Goal: Task Accomplishment & Management: Use online tool/utility

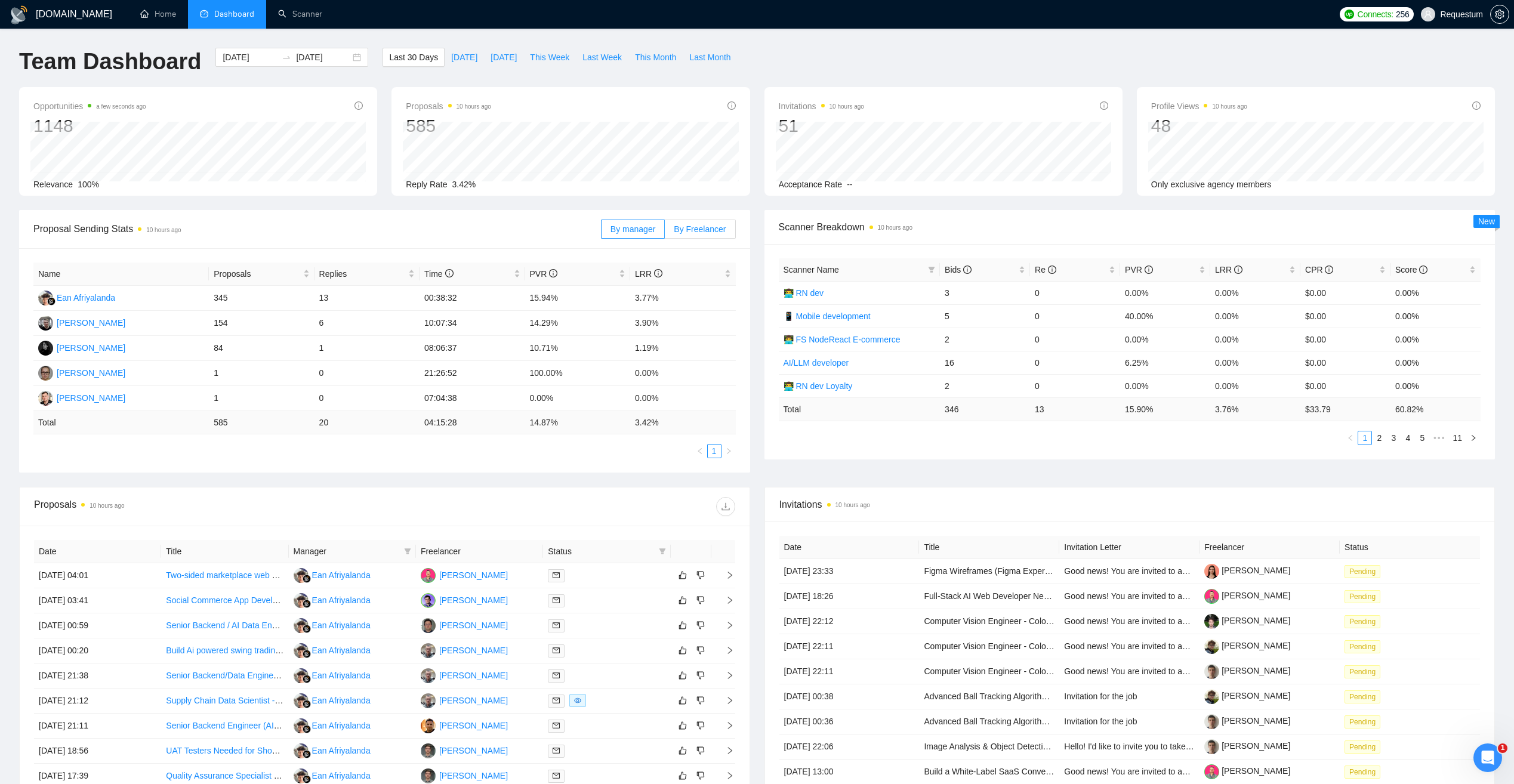
click at [708, 228] on span "By Freelancer" at bounding box center [700, 228] width 52 height 9
click at [665, 232] on input "By Freelancer" at bounding box center [665, 232] width 0 height 0
drag, startPoint x: 30, startPoint y: 294, endPoint x: 126, endPoint y: 294, distance: 96.0
click at [126, 294] on td "[PERSON_NAME]" at bounding box center [121, 298] width 175 height 25
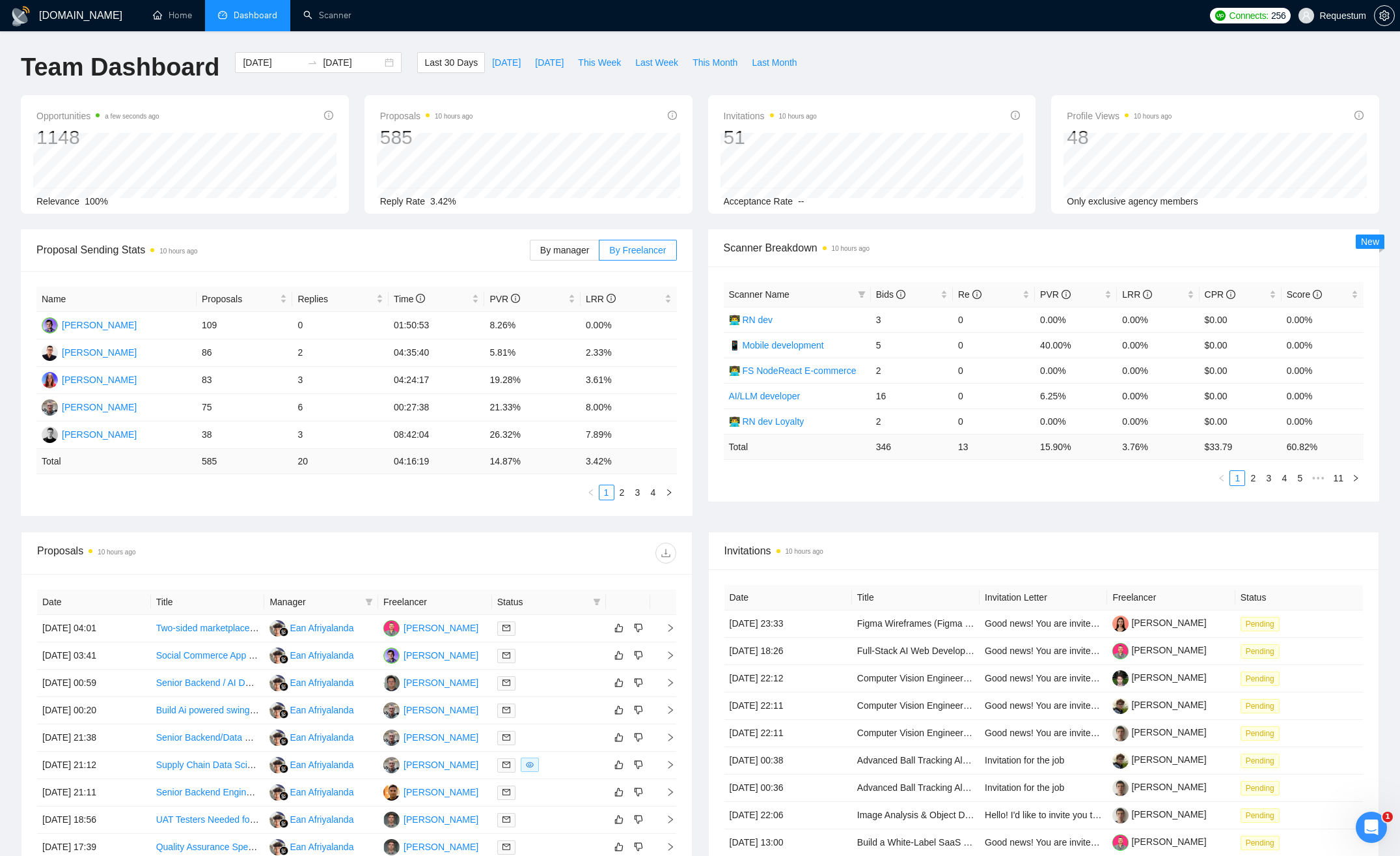
click at [1365, 64] on div "Team Dashboard [DATE] [DATE] Last 30 Days [DATE] [DATE] This Week Last Week Thi…" at bounding box center [700, 73] width 1374 height 43
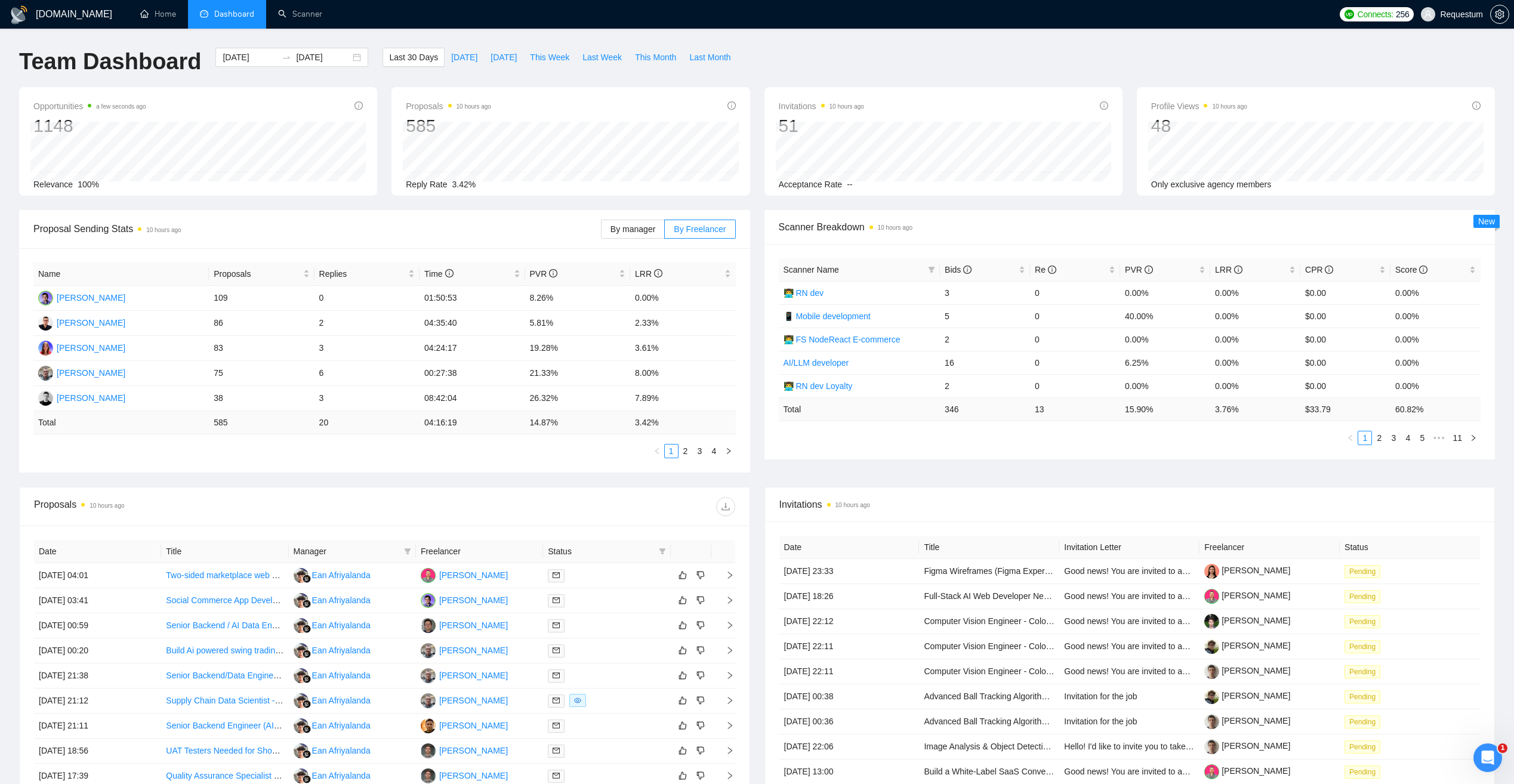
click at [64, 449] on ul "1 2 3 4" at bounding box center [385, 451] width 702 height 14
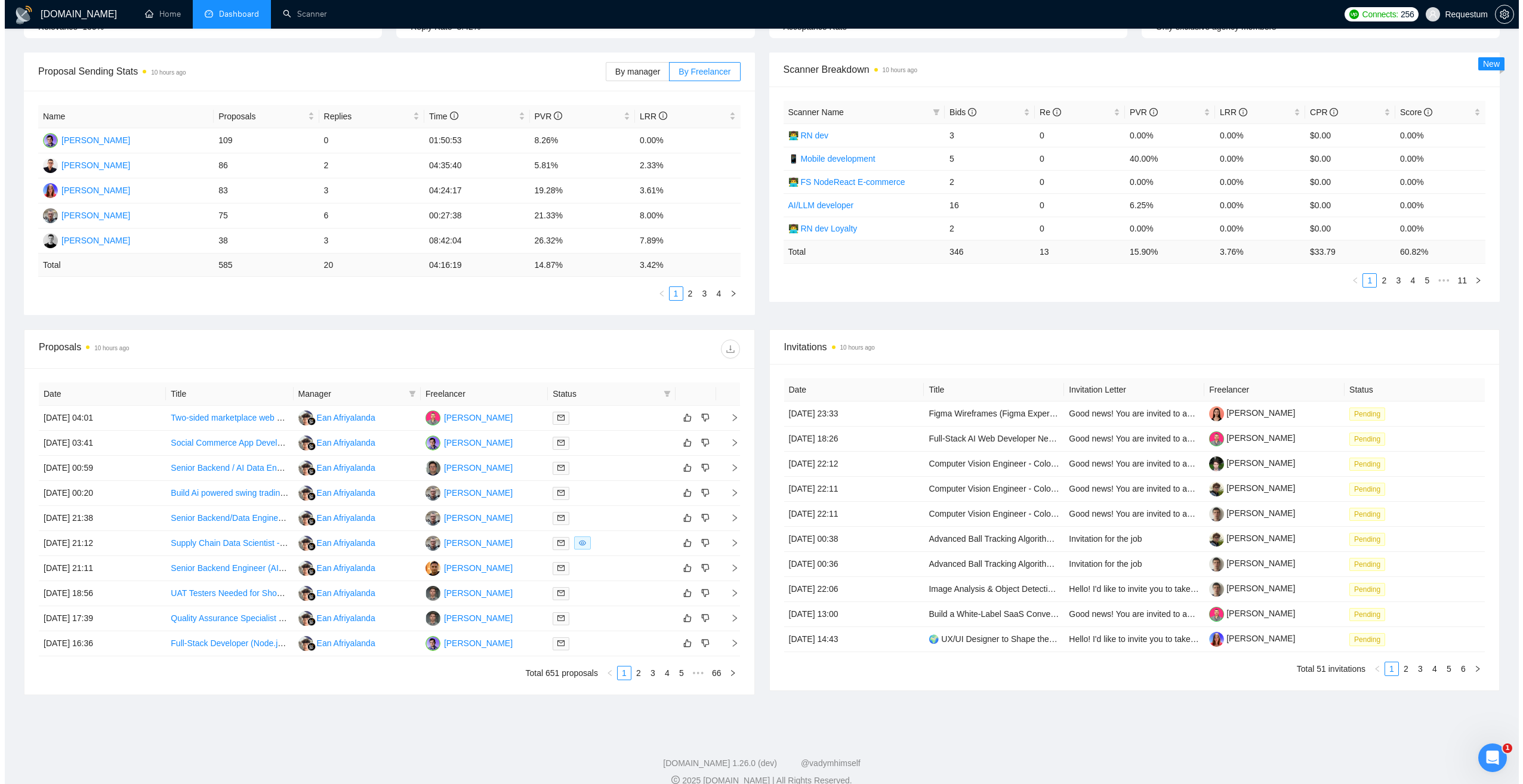
scroll to position [174, 0]
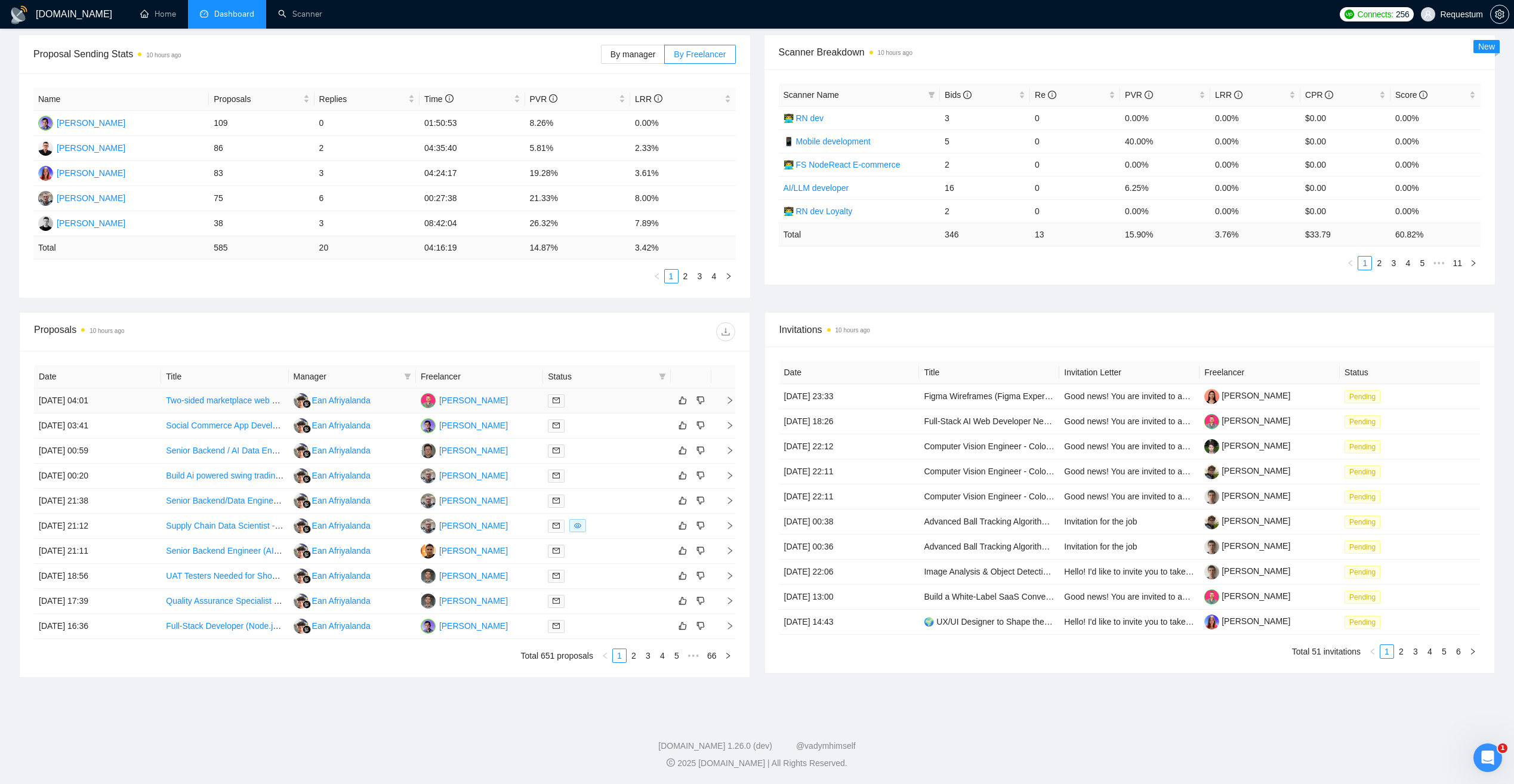
click at [243, 403] on link "Two-sided marketplace web application" at bounding box center [238, 400] width 146 height 9
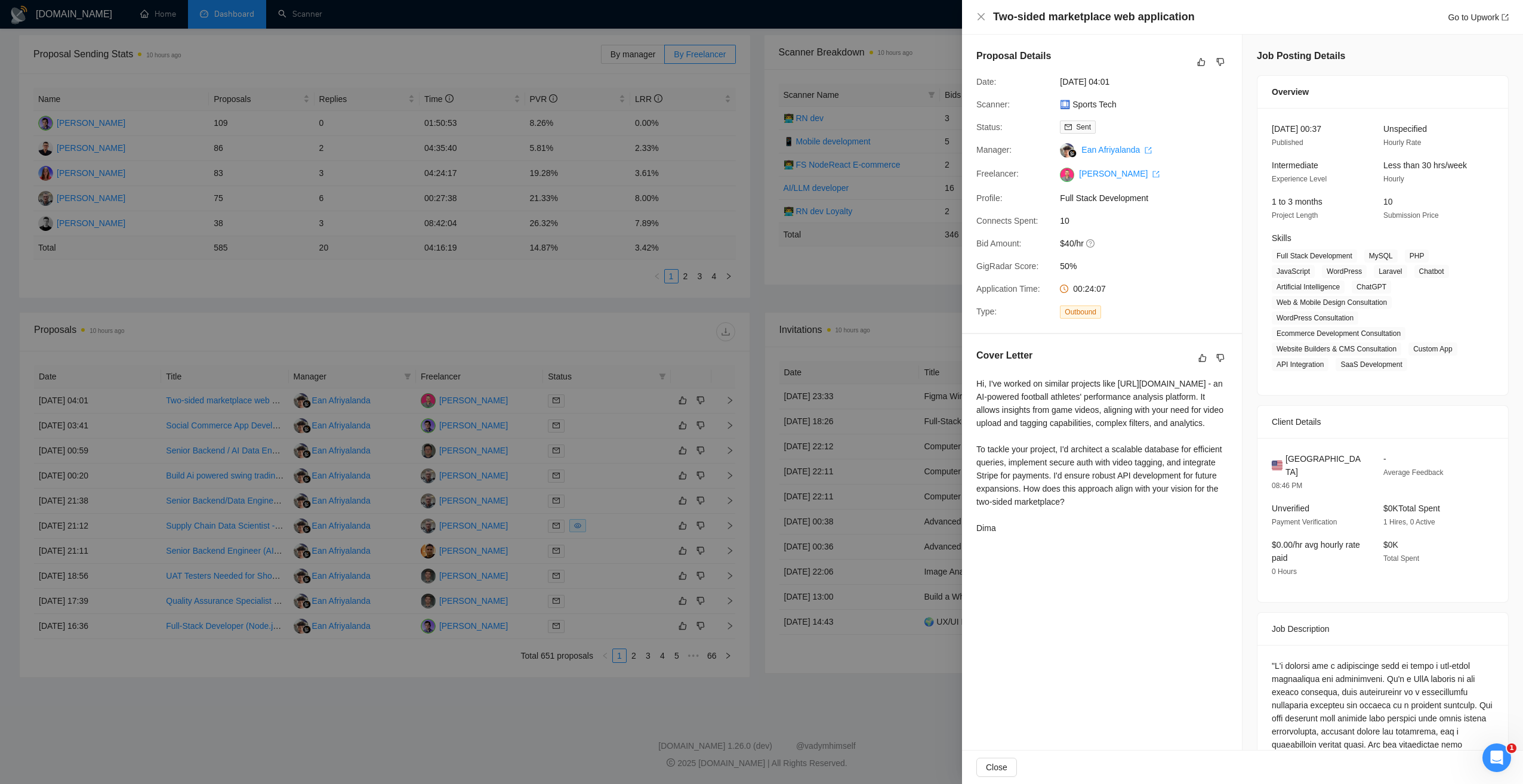
click at [295, 319] on div at bounding box center [761, 392] width 1523 height 784
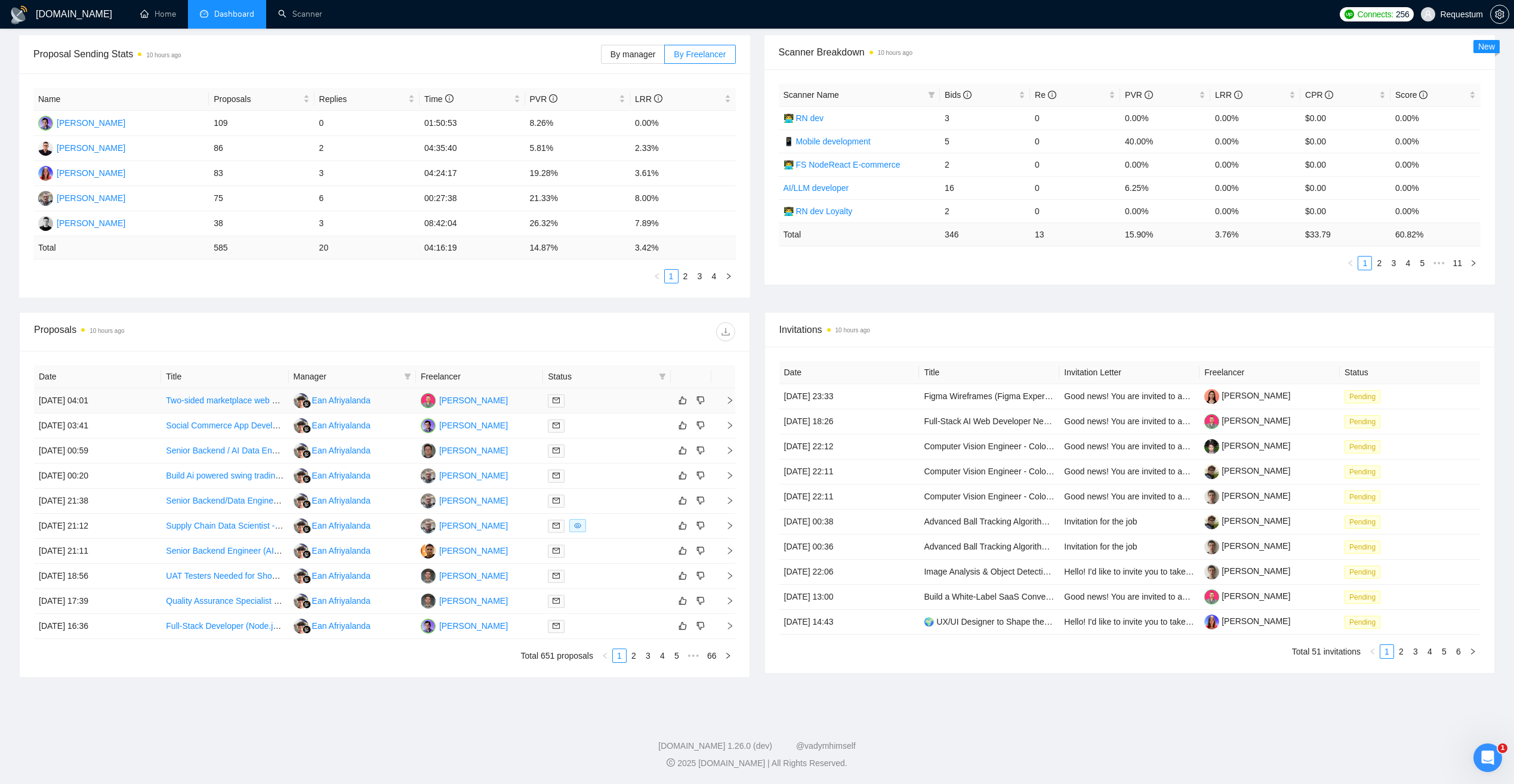
click at [256, 403] on link "Two-sided marketplace web application" at bounding box center [238, 400] width 146 height 9
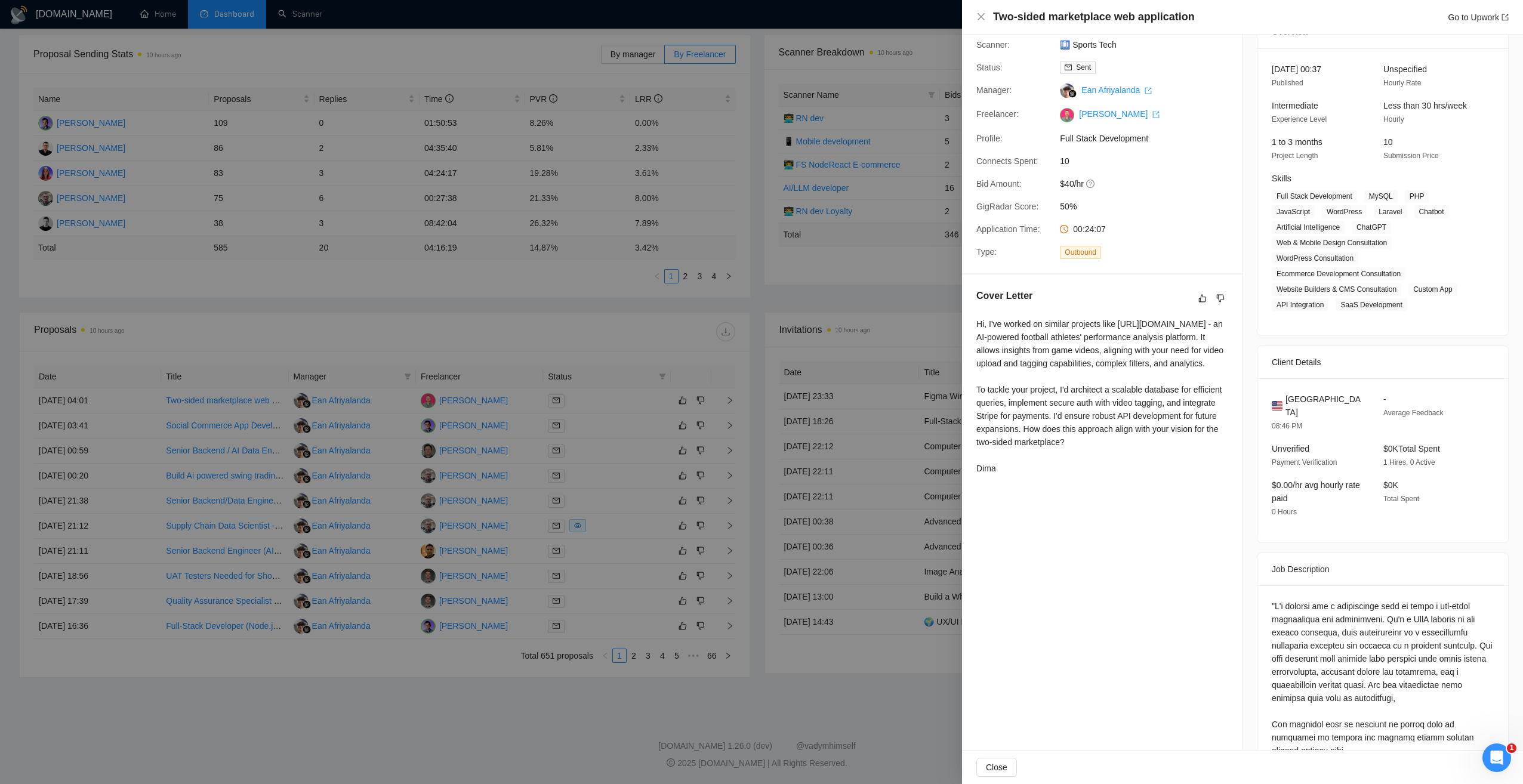
scroll to position [0, 0]
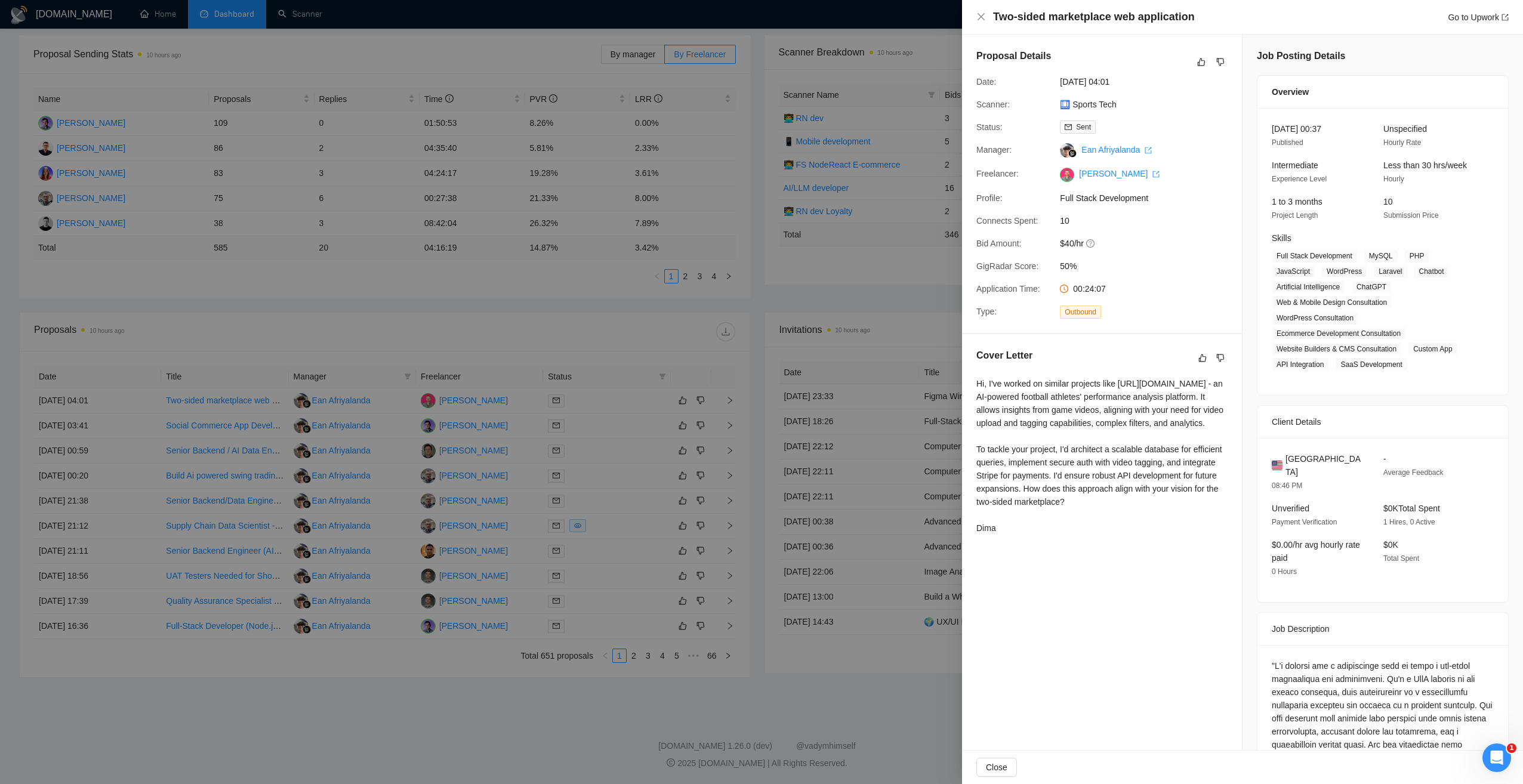
click at [1179, 289] on div "Application Time: 00:24:07" at bounding box center [1097, 289] width 251 height 13
click at [1477, 13] on link "Go to Upwork" at bounding box center [1478, 17] width 61 height 9
click at [894, 298] on div at bounding box center [761, 392] width 1523 height 784
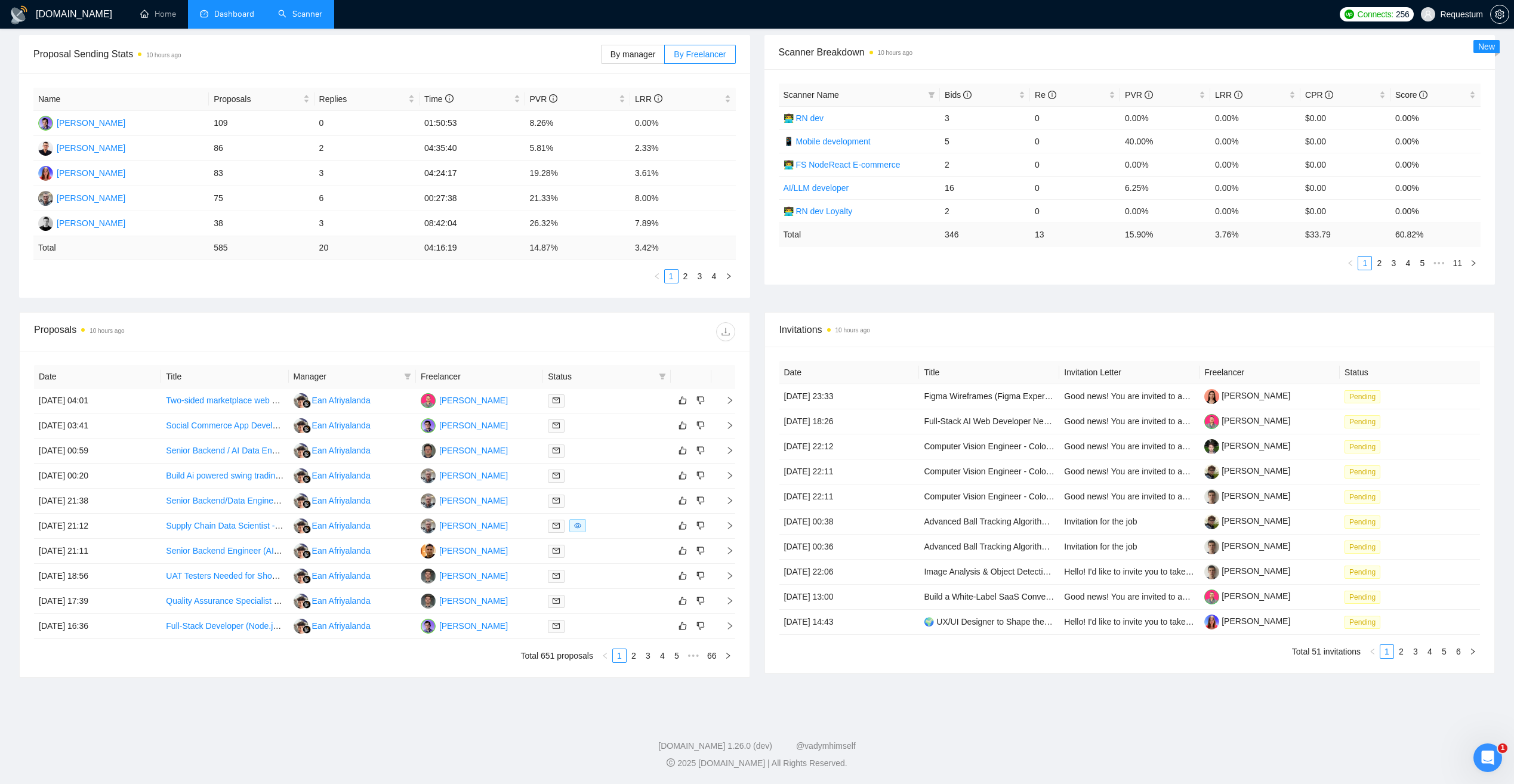
click at [305, 9] on link "Scanner" at bounding box center [299, 14] width 44 height 10
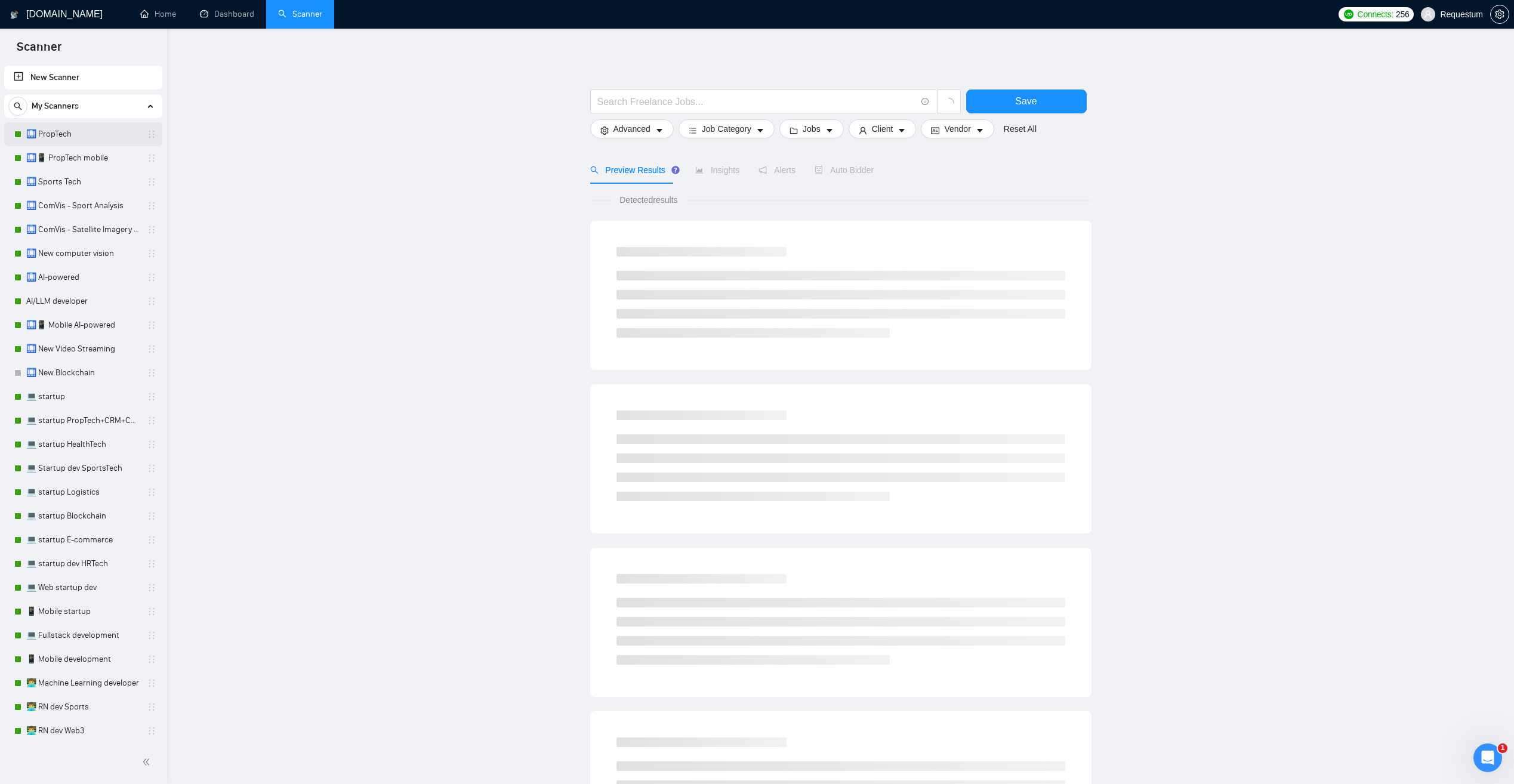
click at [86, 132] on link "🛄 PropTech" at bounding box center [83, 134] width 113 height 24
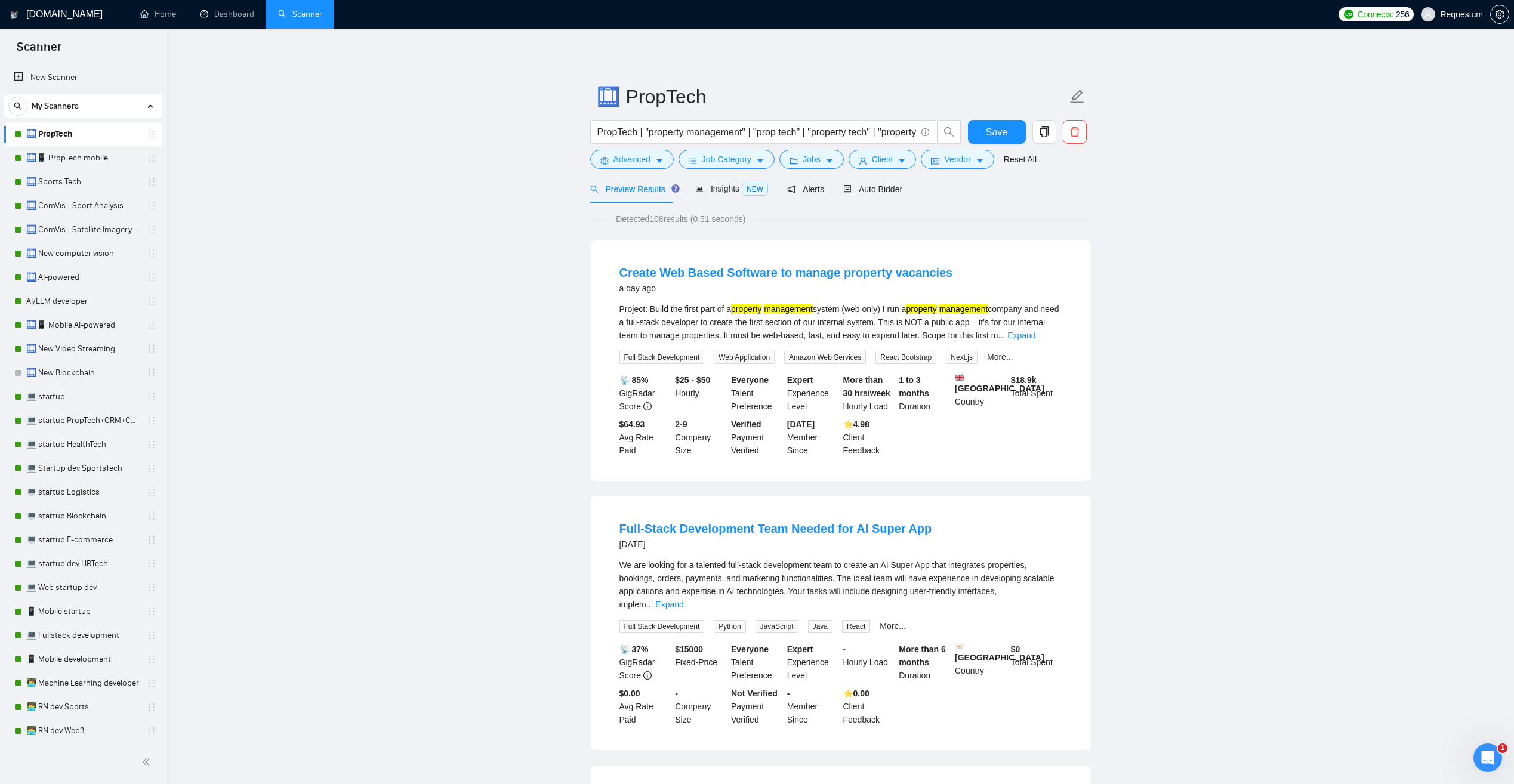
click at [835, 187] on div "Preview Results Insights NEW Alerts Auto Bidder" at bounding box center [746, 188] width 312 height 28
click at [851, 187] on span "Auto Bidder" at bounding box center [873, 189] width 59 height 9
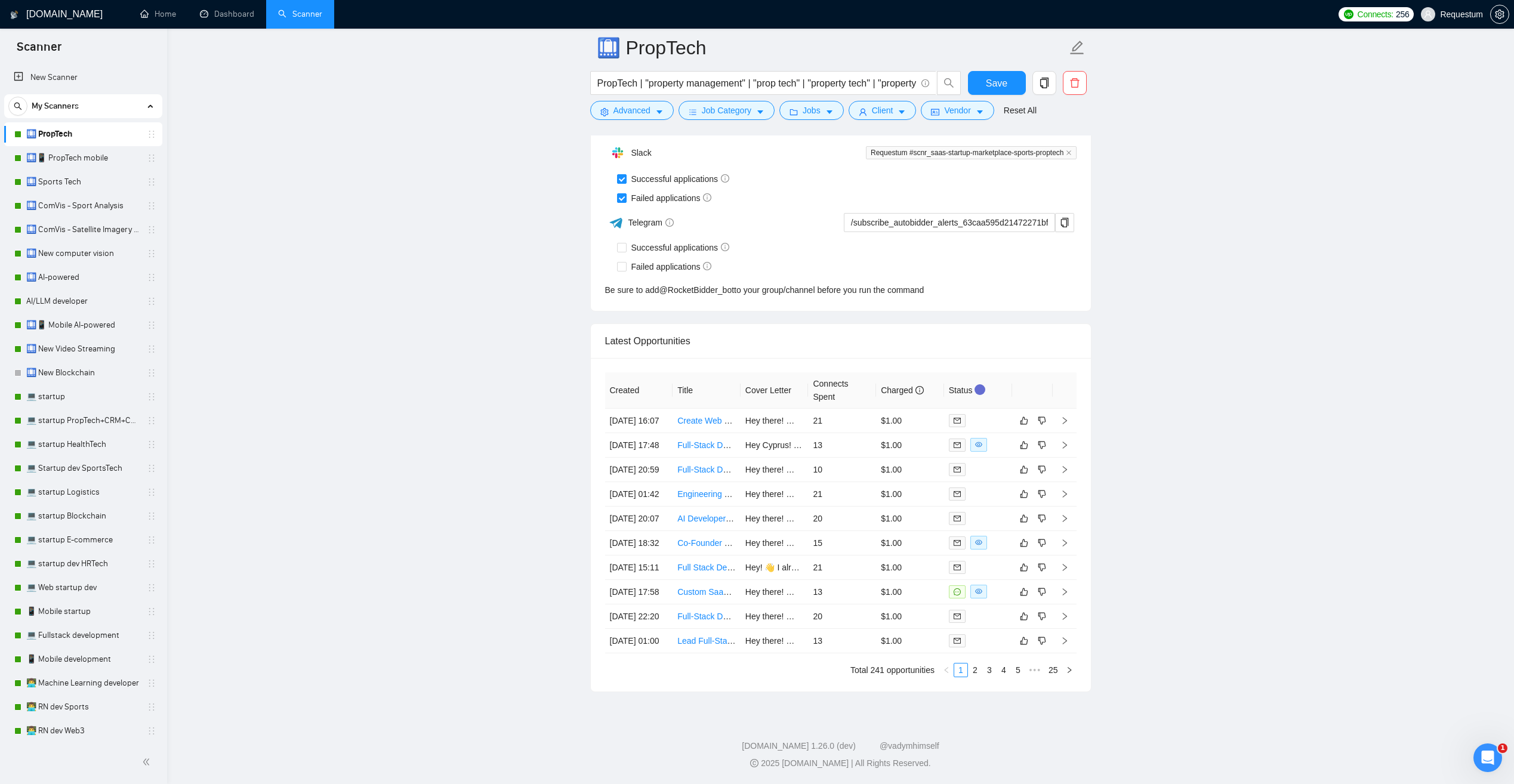
scroll to position [2982, 0]
click at [703, 416] on link "Create Web Based Software to manage property vacancies" at bounding box center [787, 420] width 220 height 9
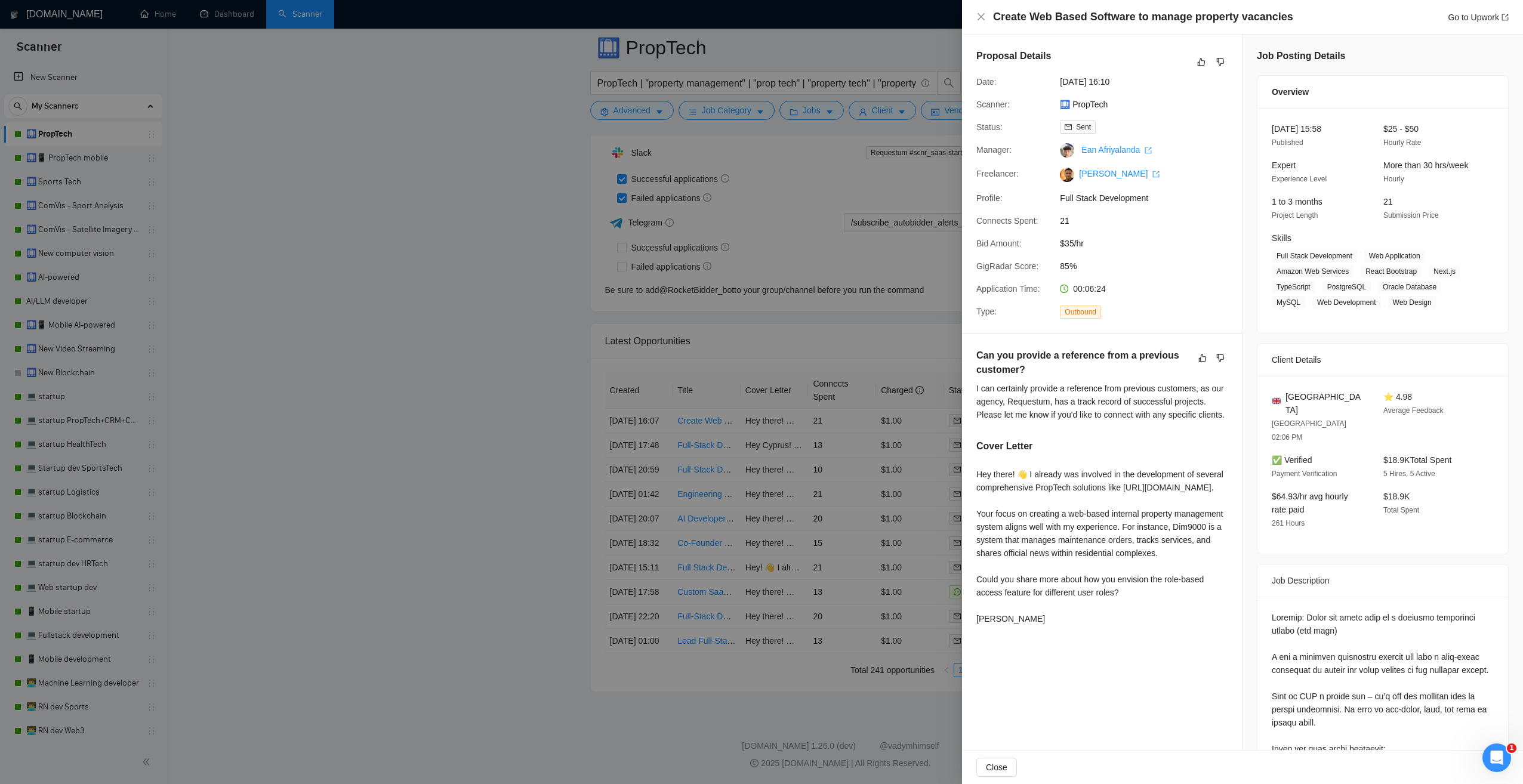
click at [447, 347] on div at bounding box center [761, 392] width 1523 height 784
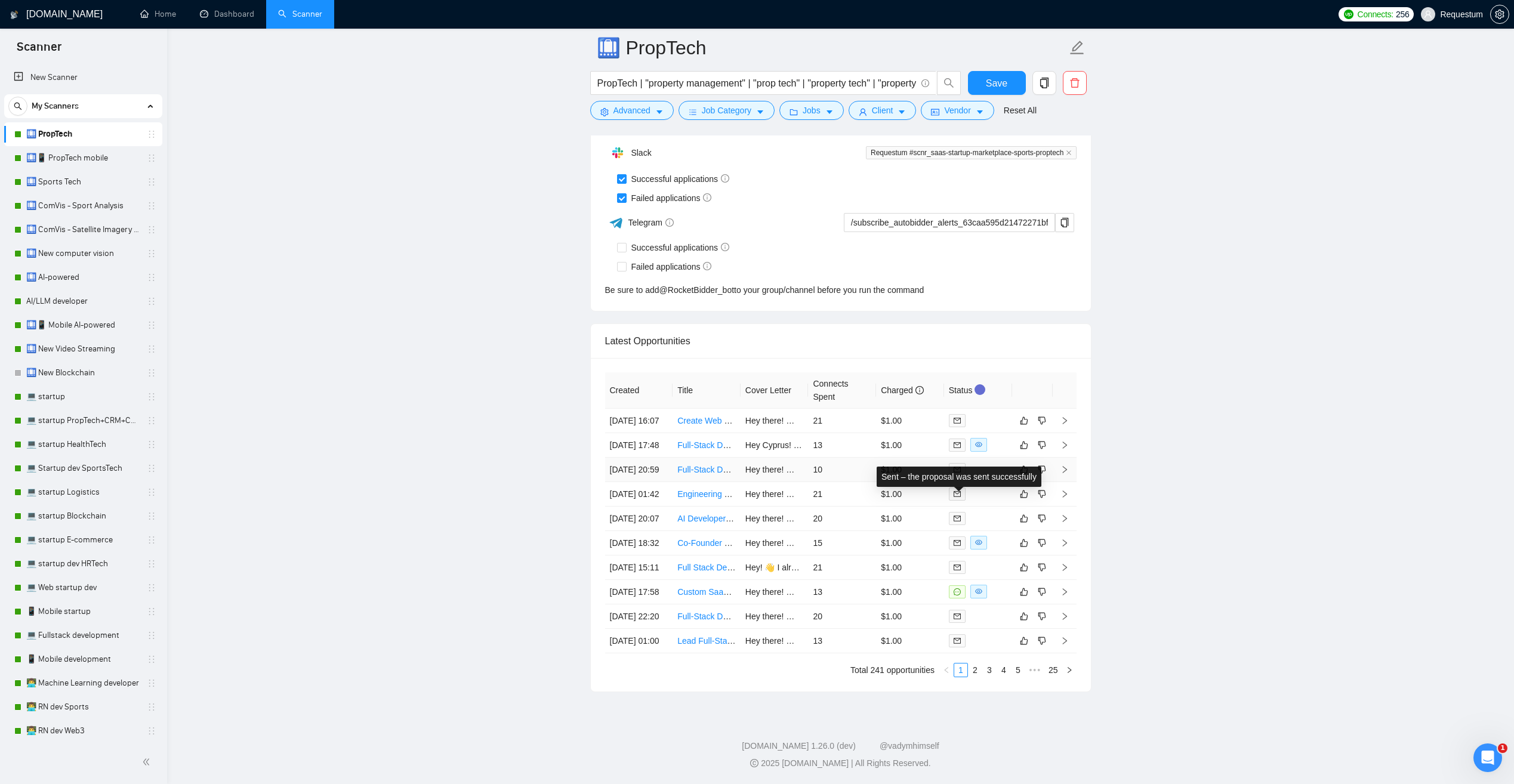
click at [957, 466] on icon "mail" at bounding box center [957, 470] width 7 height 7
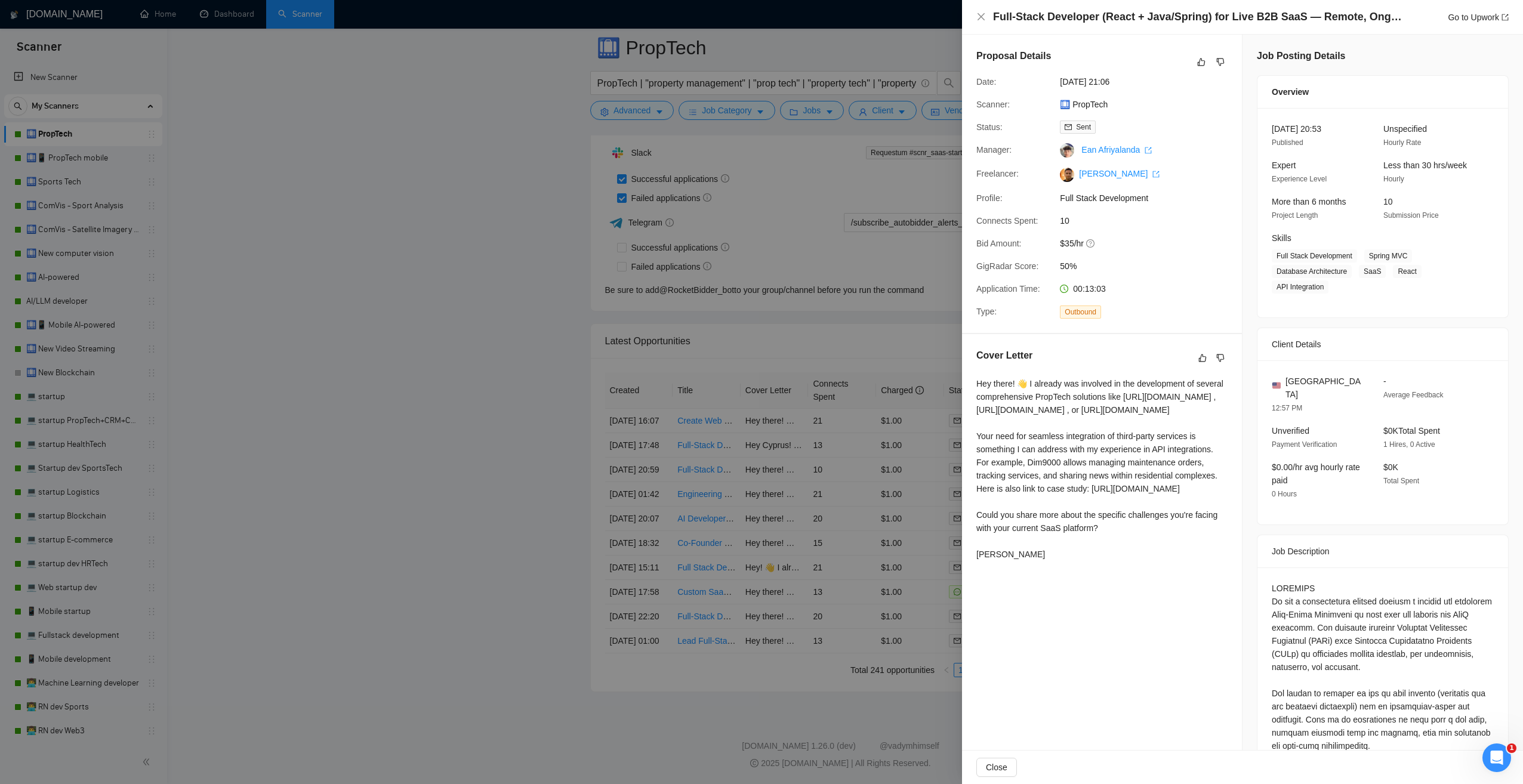
click at [461, 383] on div at bounding box center [761, 392] width 1523 height 784
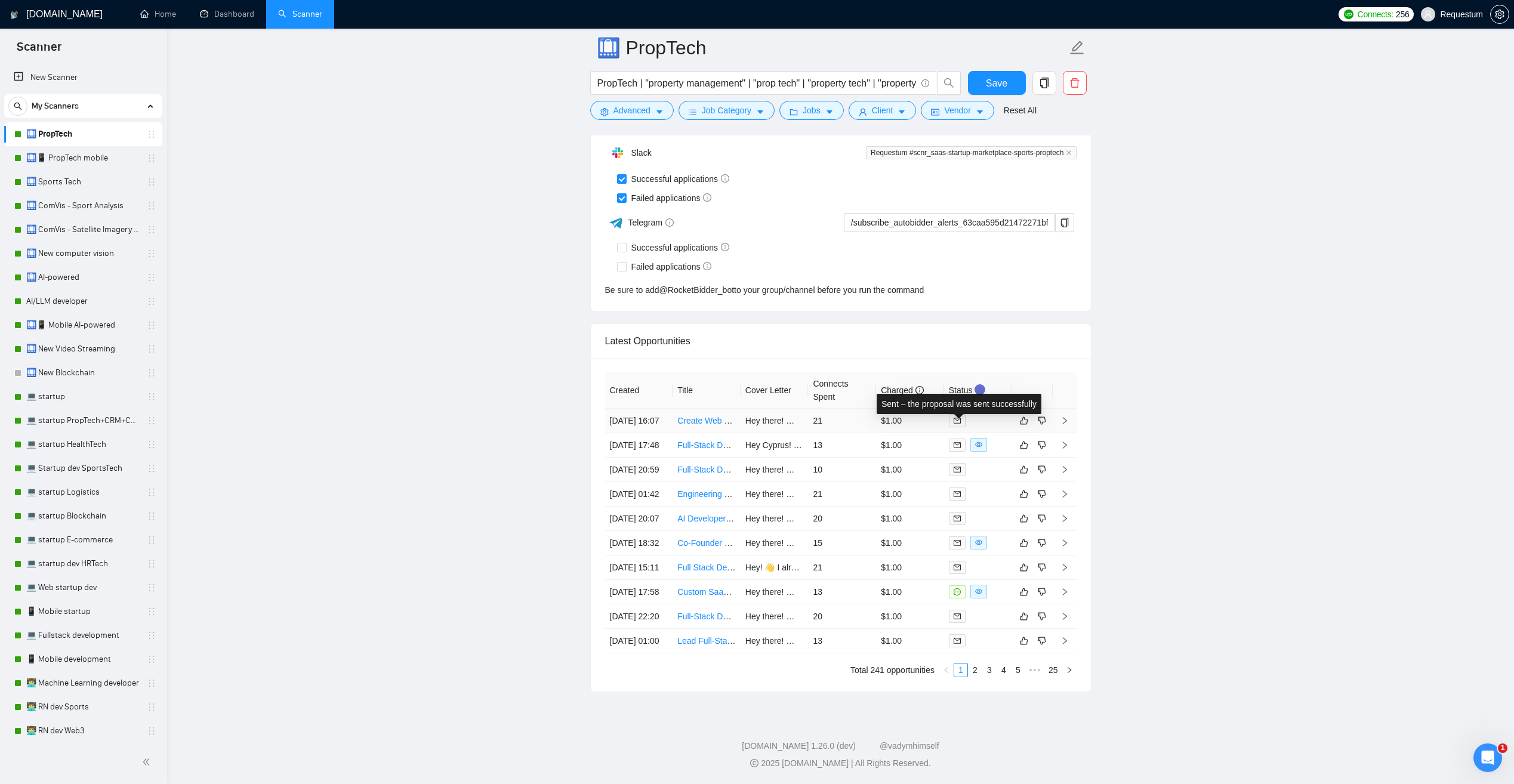
click at [959, 417] on icon "mail" at bounding box center [957, 421] width 7 height 7
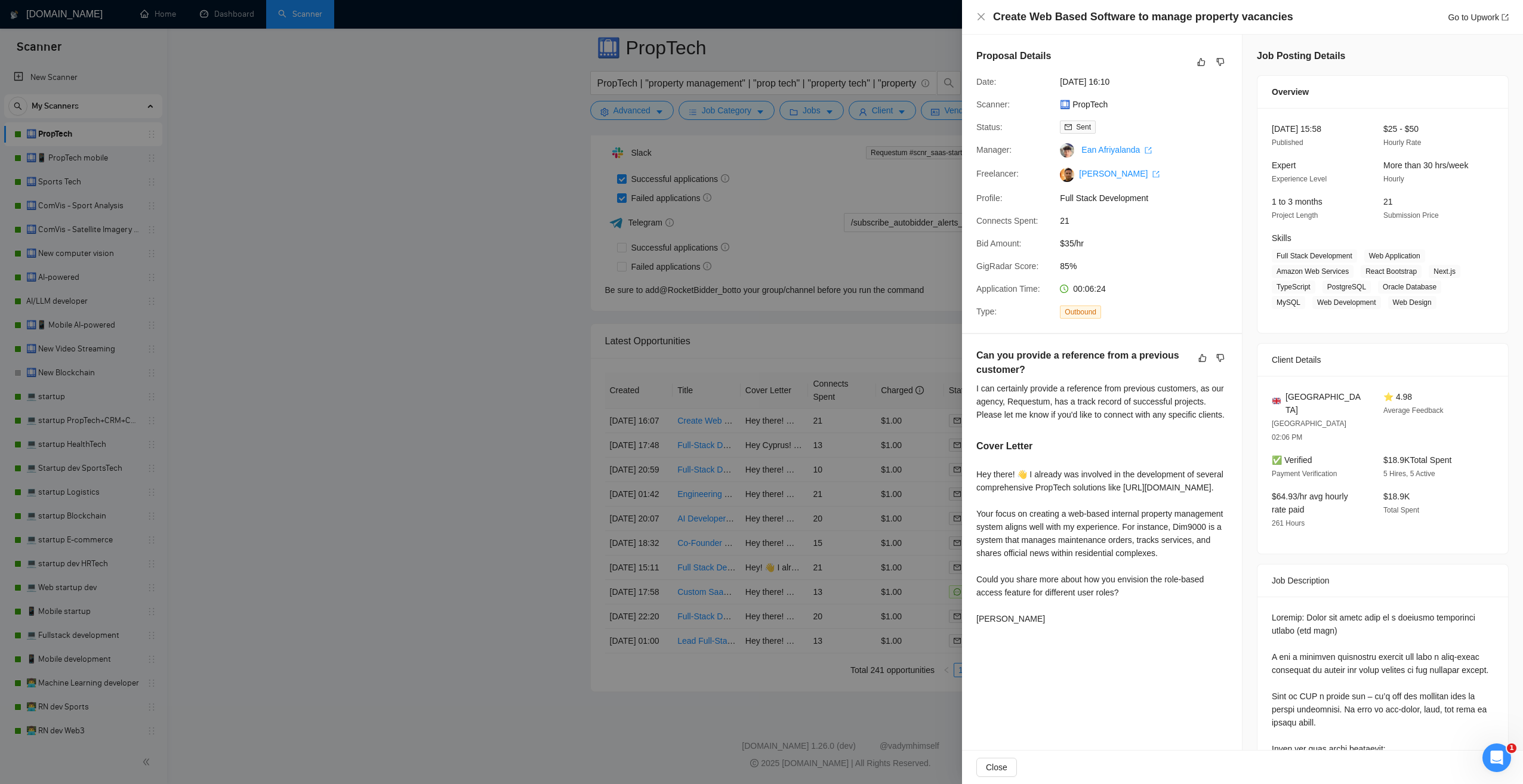
click at [423, 489] on div at bounding box center [761, 392] width 1523 height 784
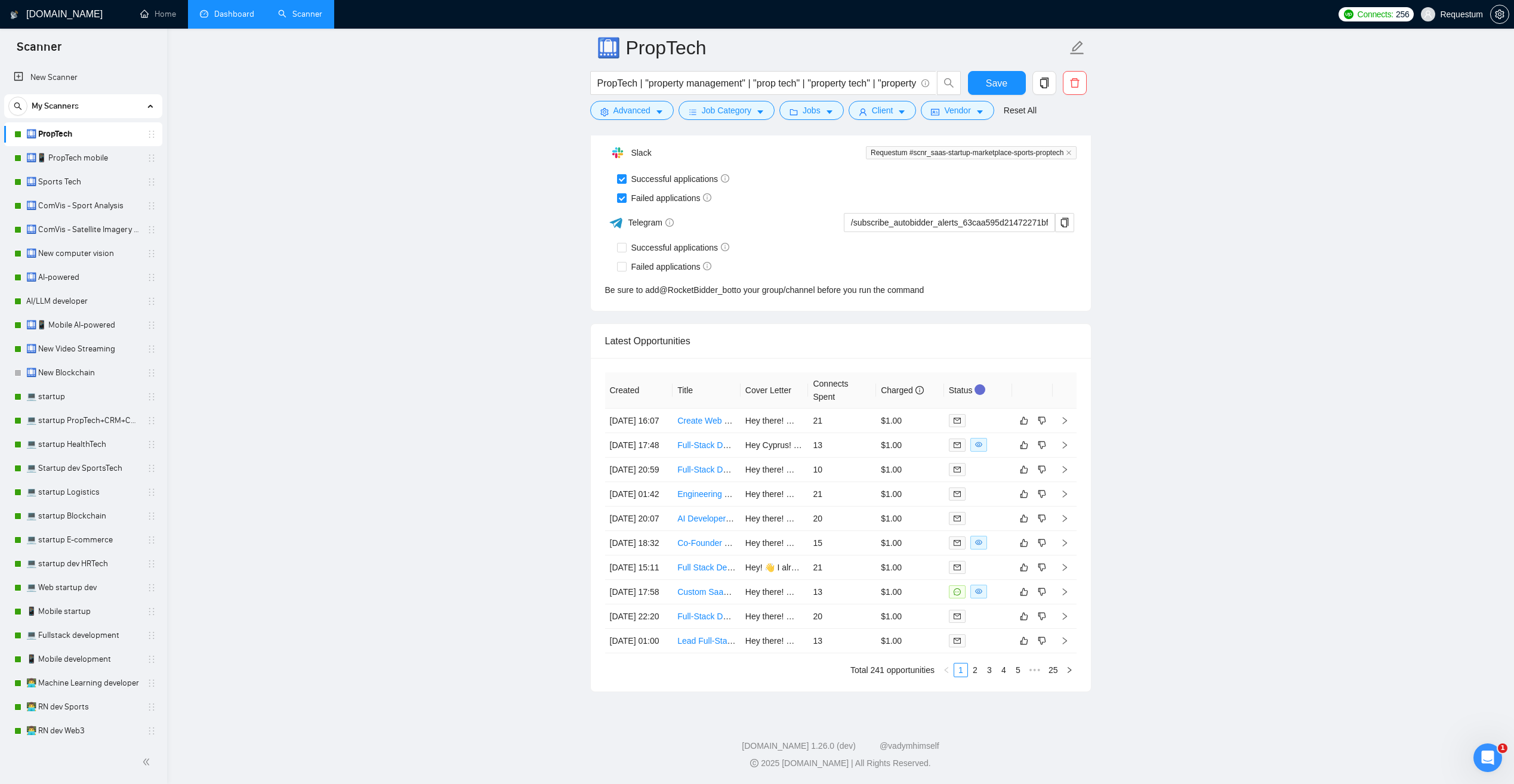
click at [238, 13] on link "Dashboard" at bounding box center [227, 14] width 55 height 10
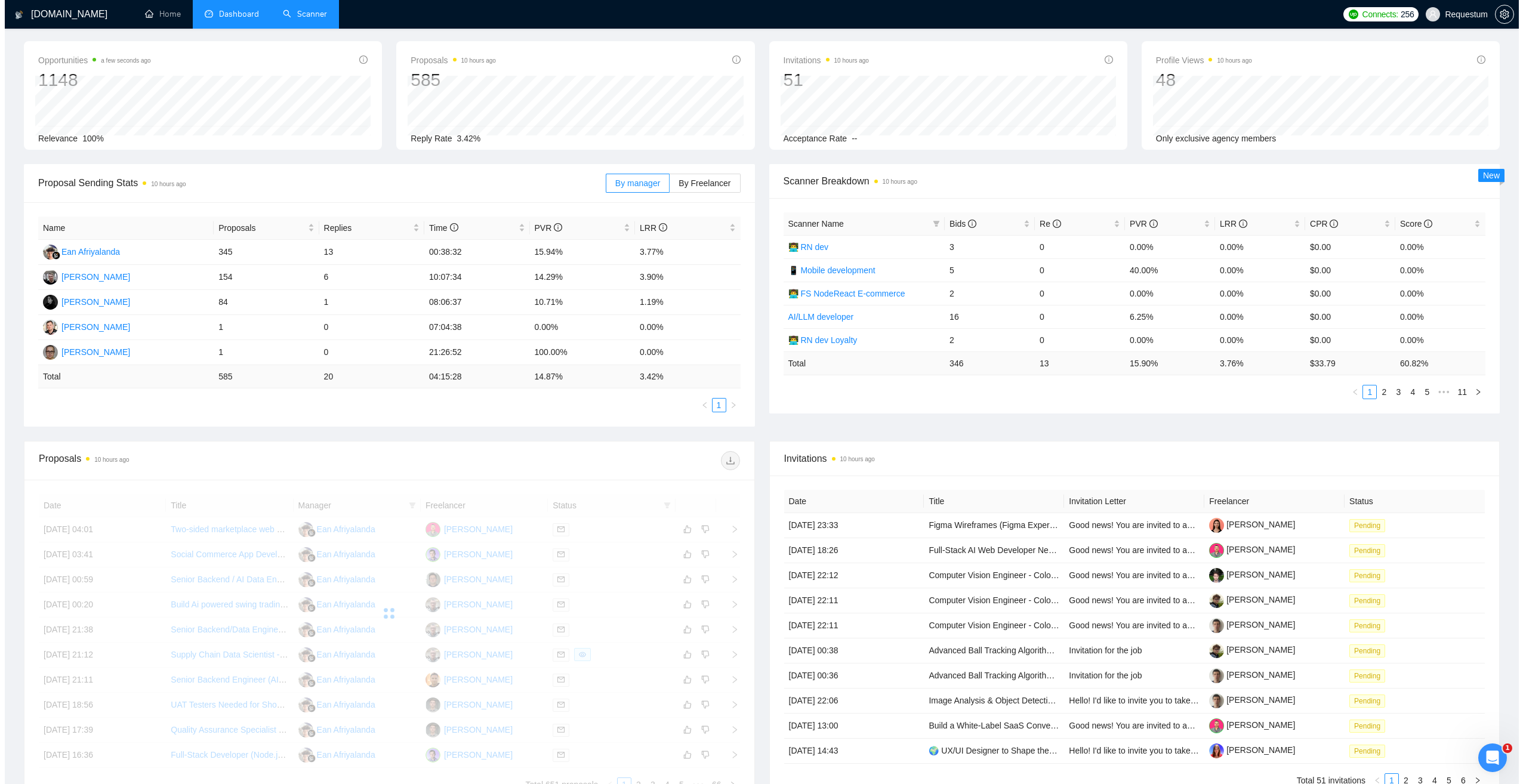
scroll to position [171, 0]
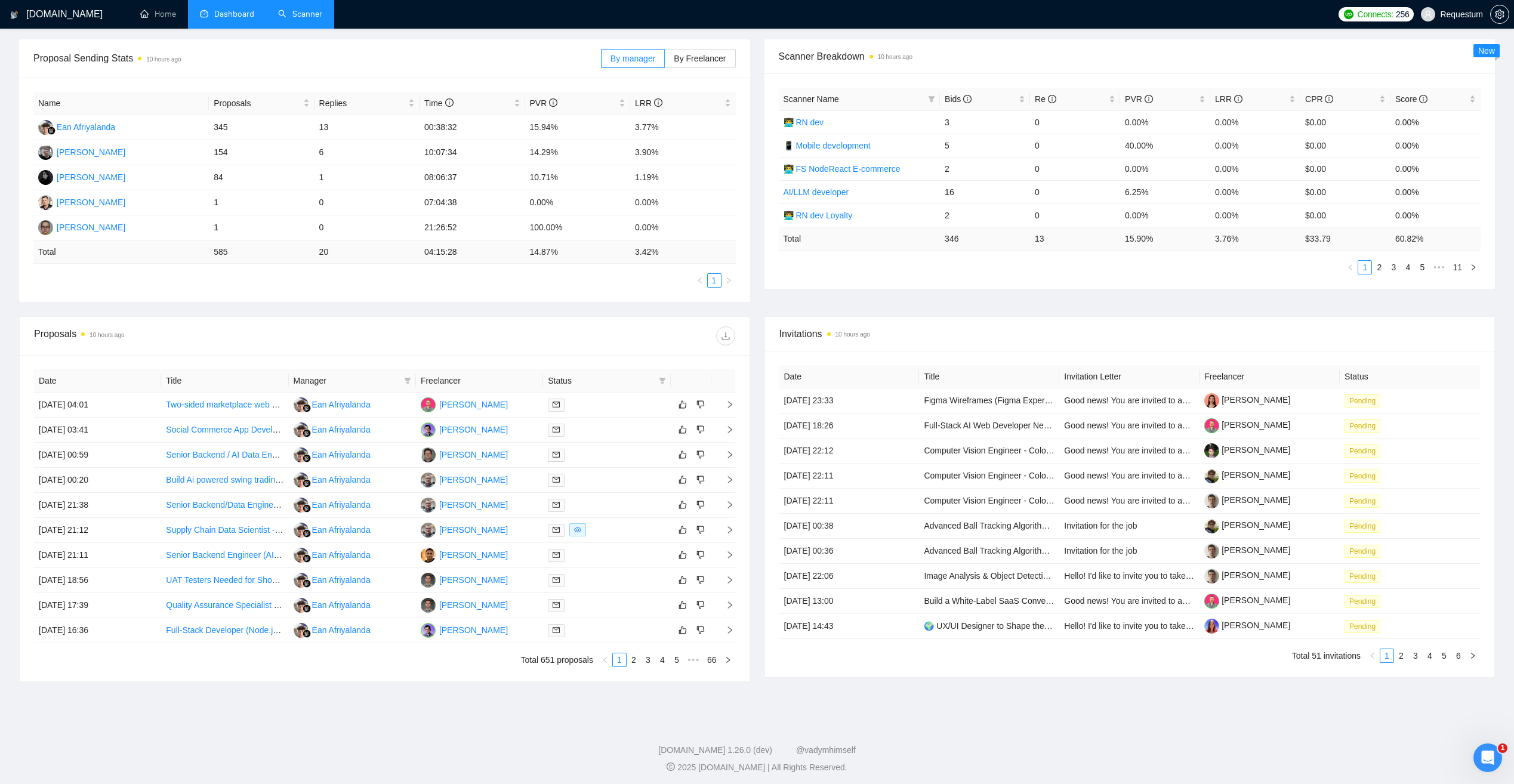
click at [496, 335] on div at bounding box center [559, 336] width 350 height 19
drag, startPoint x: 34, startPoint y: 335, endPoint x: 128, endPoint y: 334, distance: 94.0
click at [128, 334] on div "Proposals 10 hours ago" at bounding box center [209, 336] width 350 height 19
drag, startPoint x: 128, startPoint y: 334, endPoint x: 327, endPoint y: 339, distance: 199.1
click at [327, 339] on div "Proposals 10 hours ago" at bounding box center [209, 336] width 350 height 19
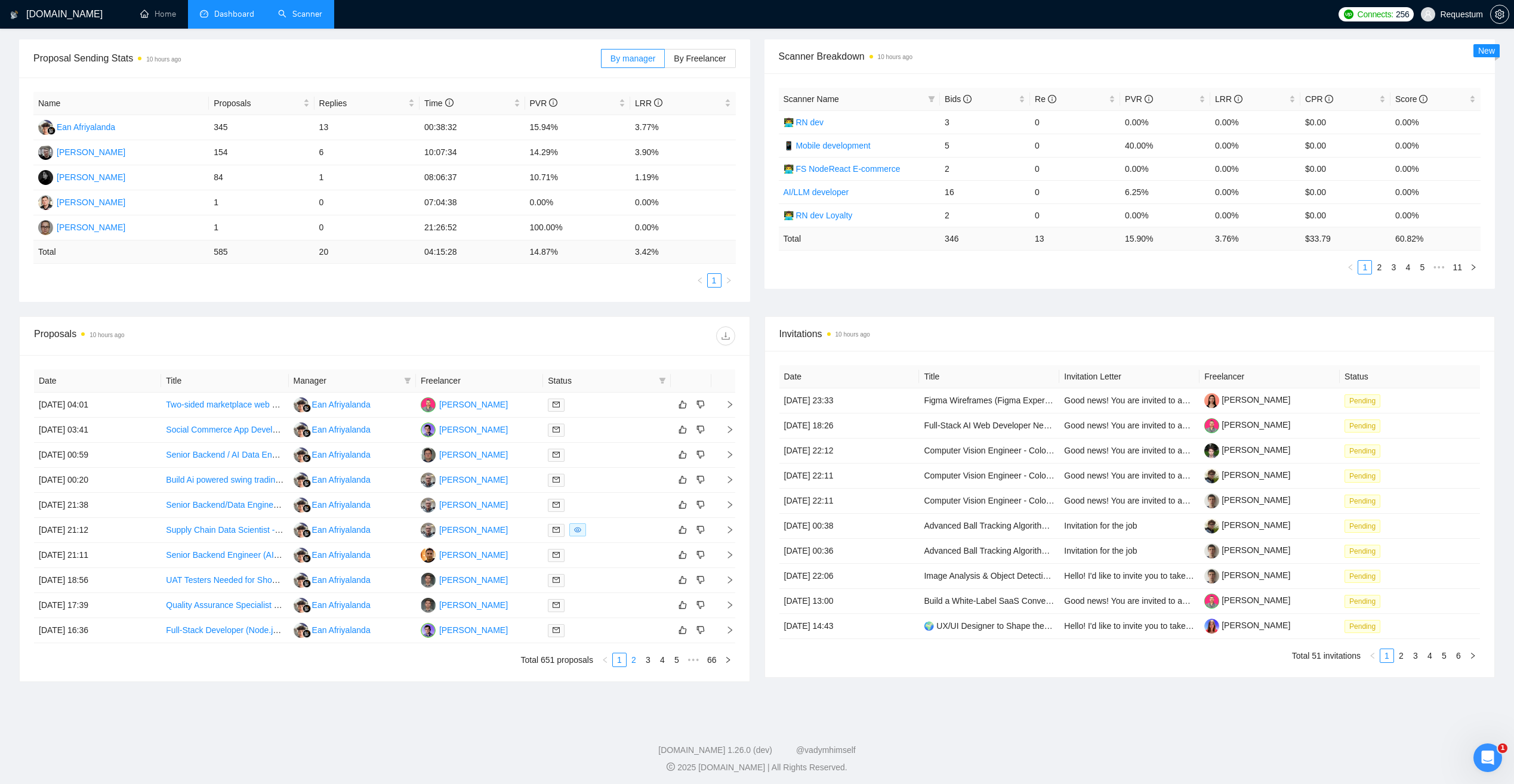
click at [637, 658] on link "2" at bounding box center [633, 660] width 13 height 13
click at [340, 429] on div "[PERSON_NAME]" at bounding box center [347, 429] width 69 height 13
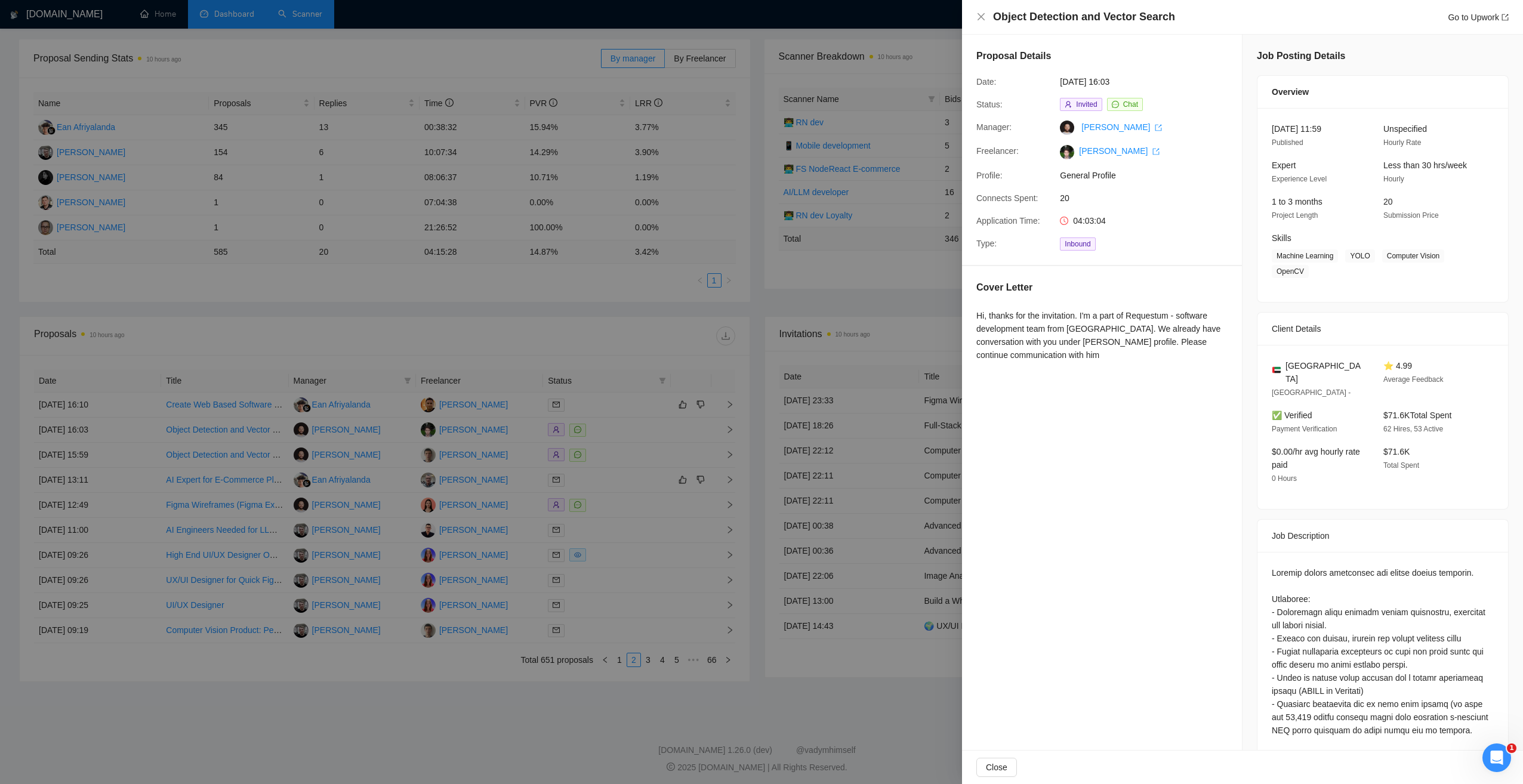
click at [350, 714] on div at bounding box center [761, 392] width 1523 height 784
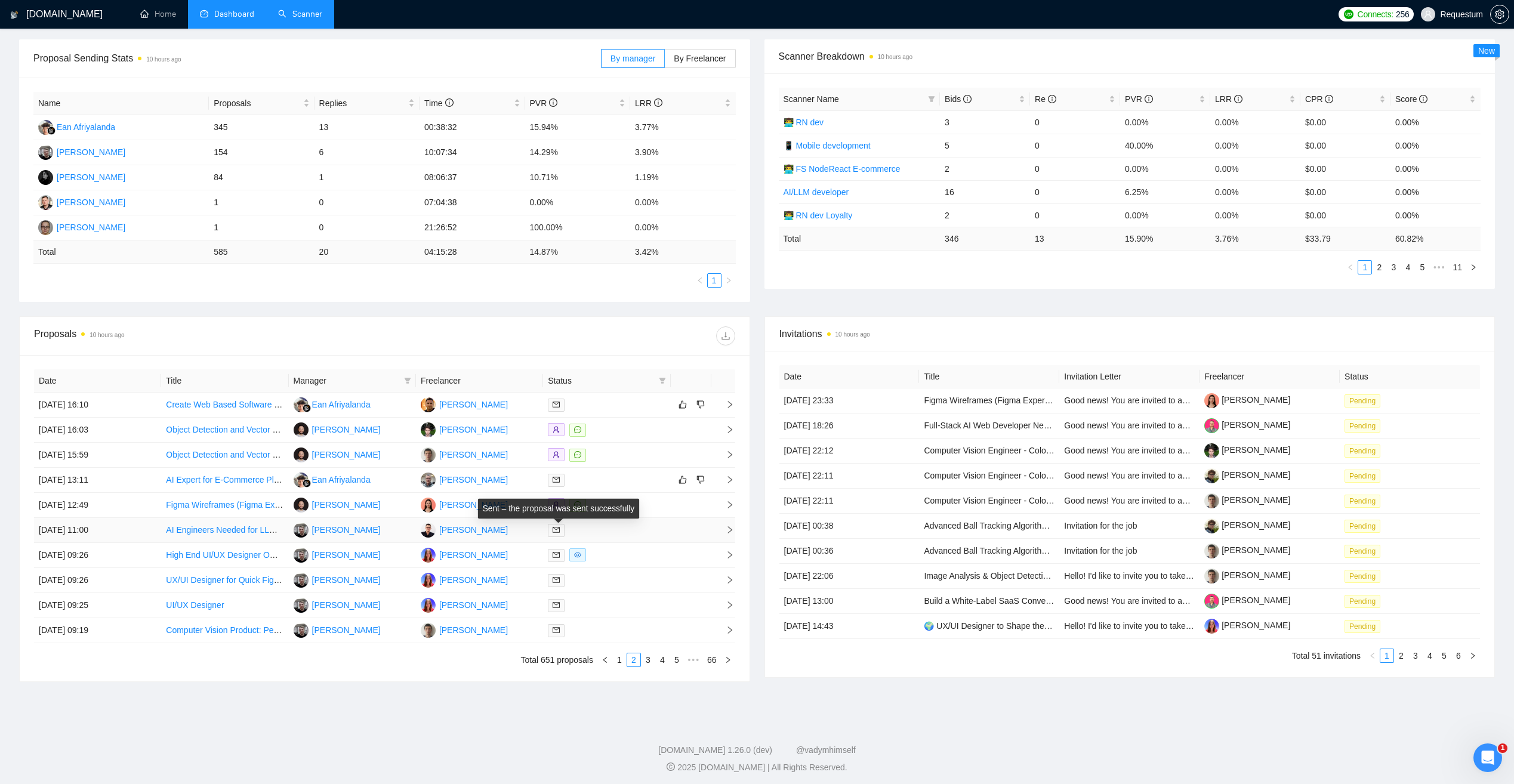
click at [559, 528] on icon "mail" at bounding box center [556, 530] width 7 height 7
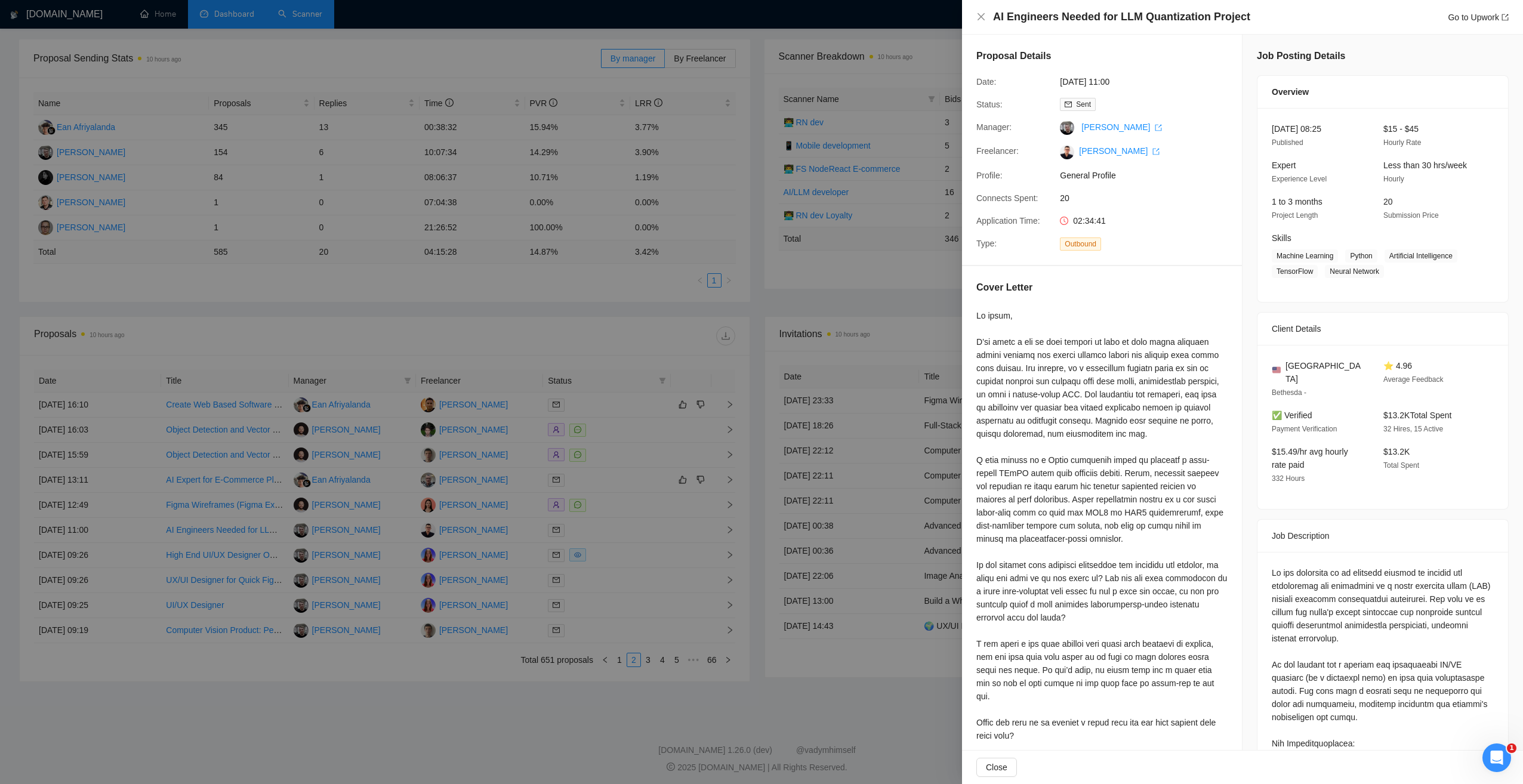
click at [591, 289] on div at bounding box center [761, 392] width 1523 height 784
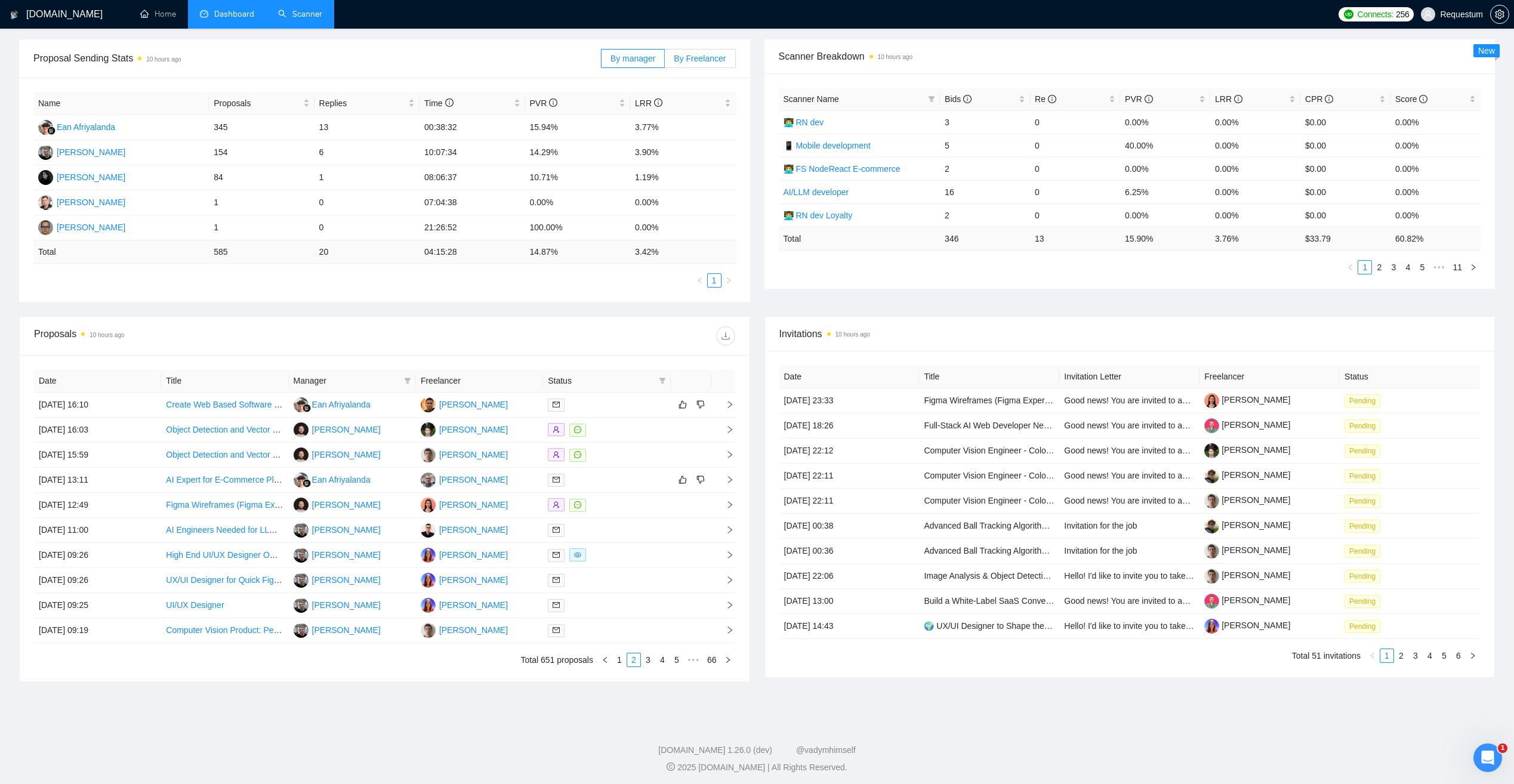
click at [715, 65] on label "By Freelancer" at bounding box center [700, 58] width 70 height 19
click at [665, 62] on input "By Freelancer" at bounding box center [665, 62] width 0 height 0
click at [644, 59] on span "By manager" at bounding box center [633, 58] width 45 height 9
click at [602, 62] on input "By manager" at bounding box center [602, 62] width 0 height 0
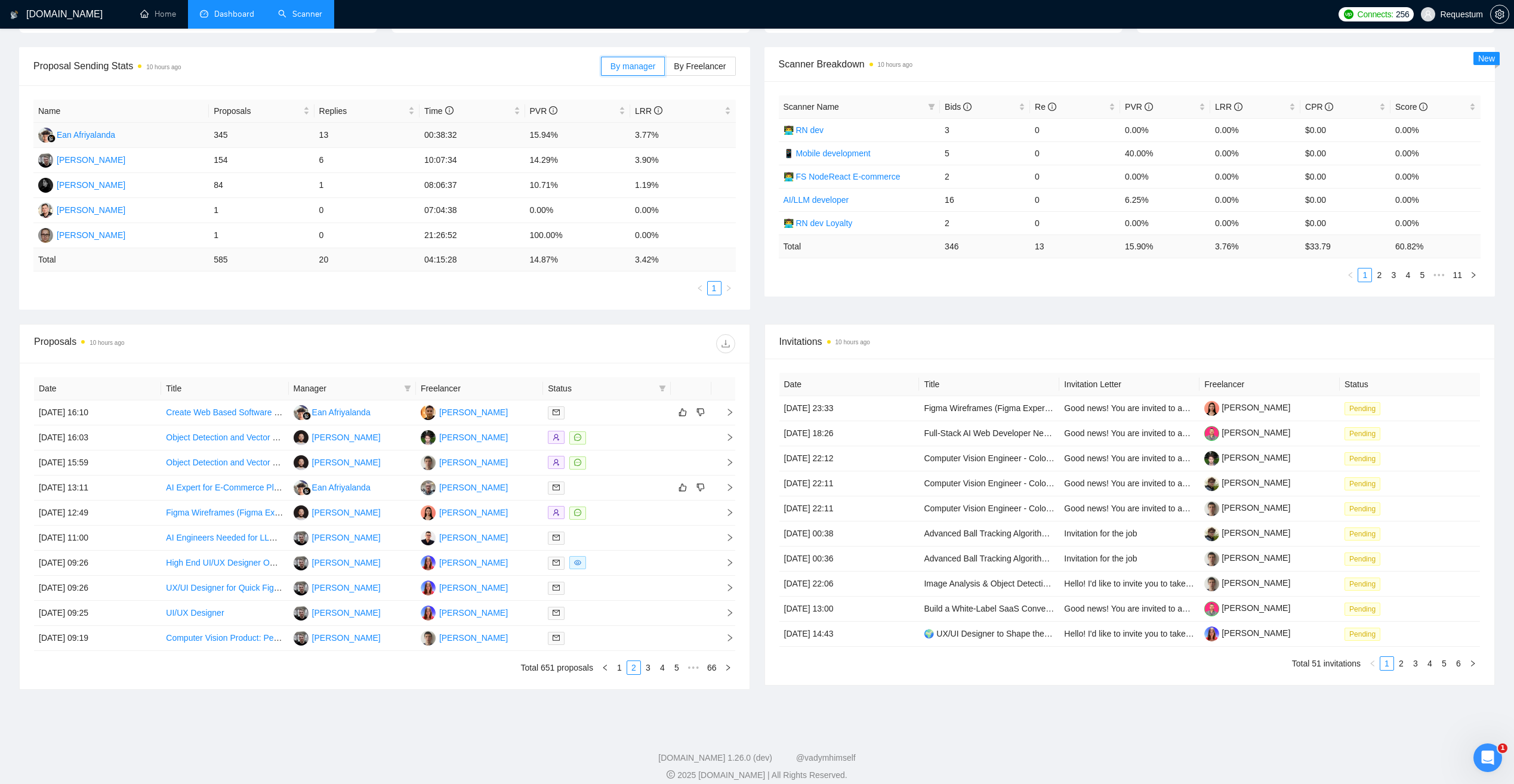
scroll to position [171, 0]
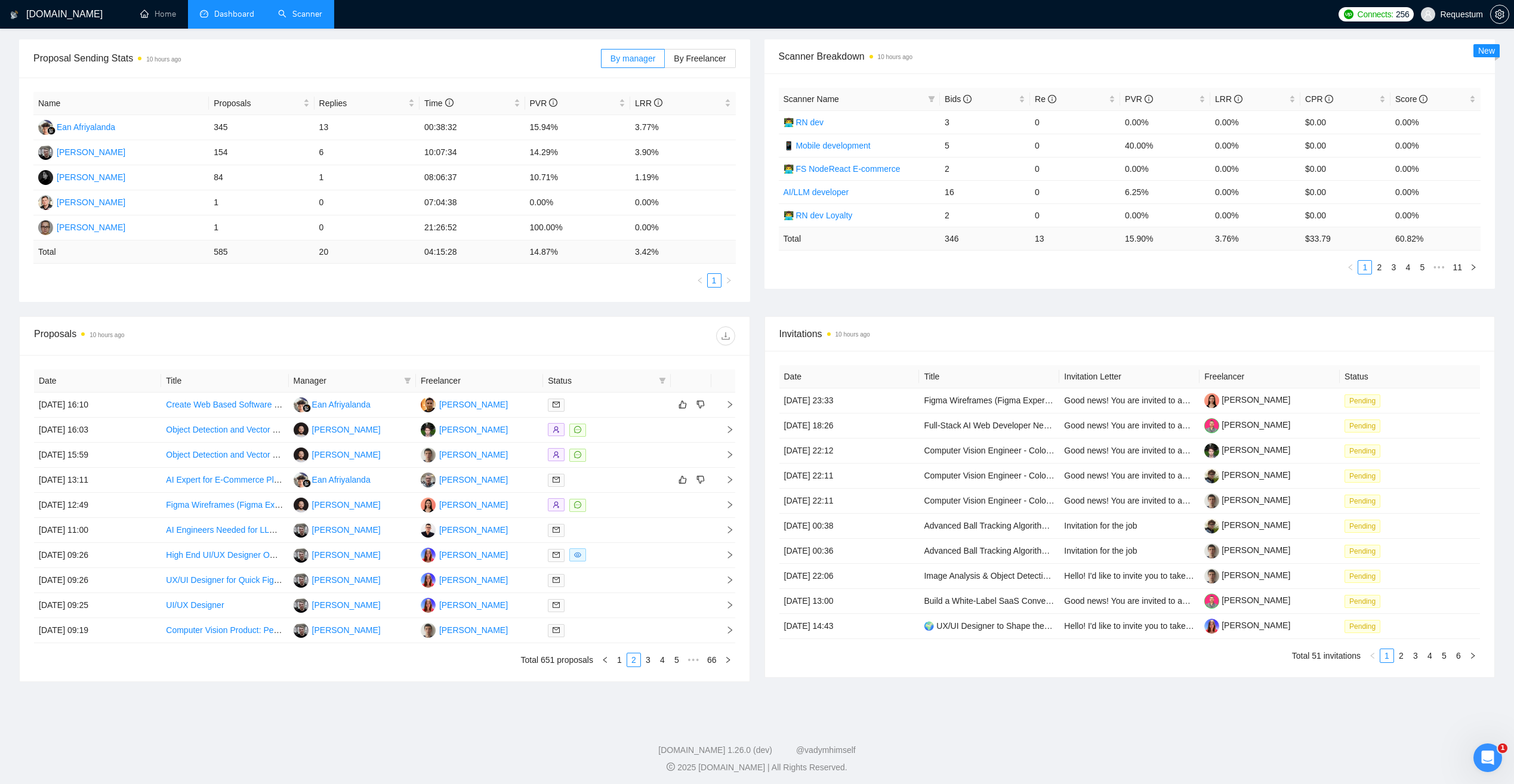
click at [344, 379] on span "Manager" at bounding box center [346, 381] width 106 height 13
click at [408, 383] on icon "filter" at bounding box center [407, 381] width 6 height 6
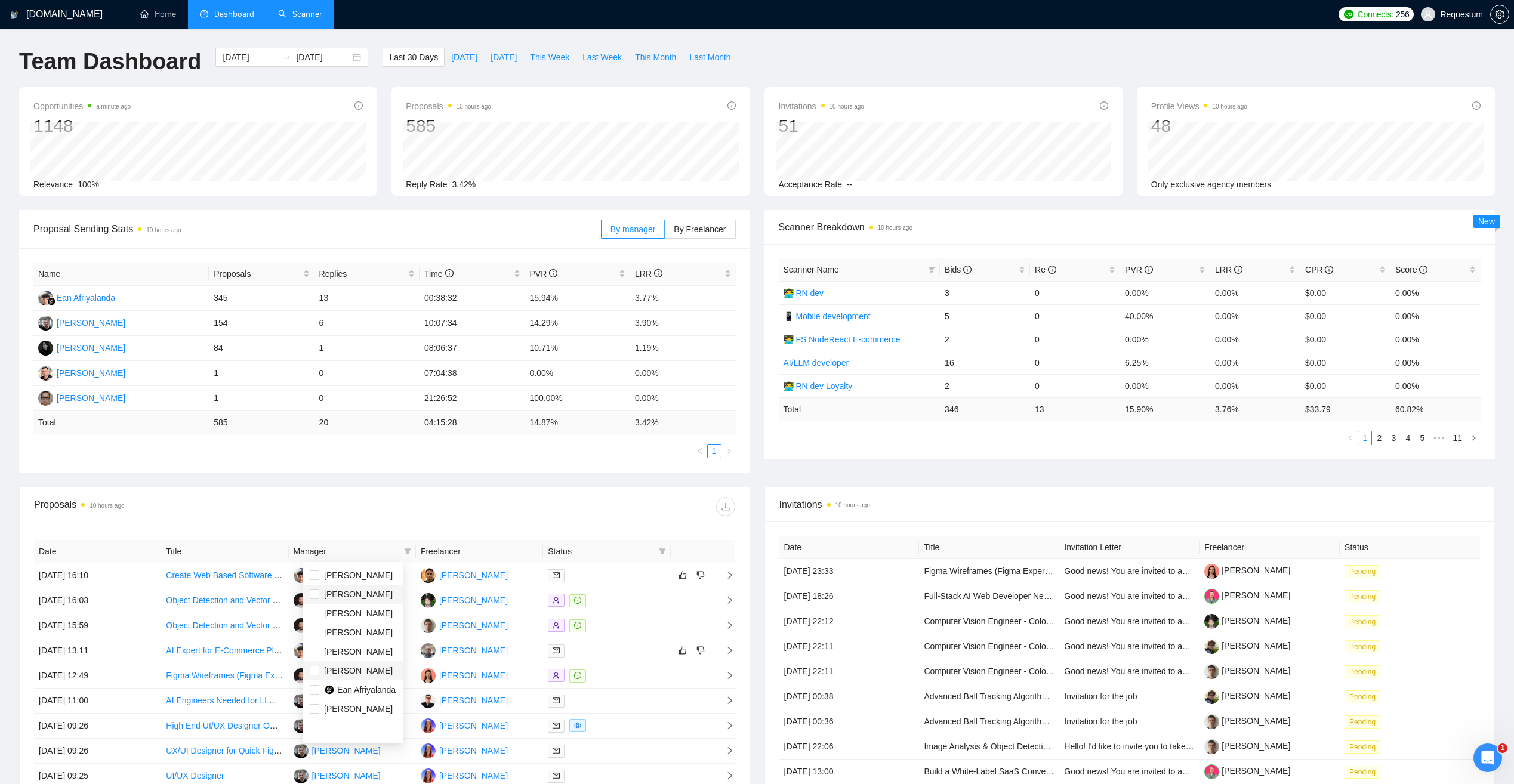
scroll to position [19, 0]
click at [362, 666] on span "[PERSON_NAME]" at bounding box center [358, 669] width 69 height 9
checkbox input "true"
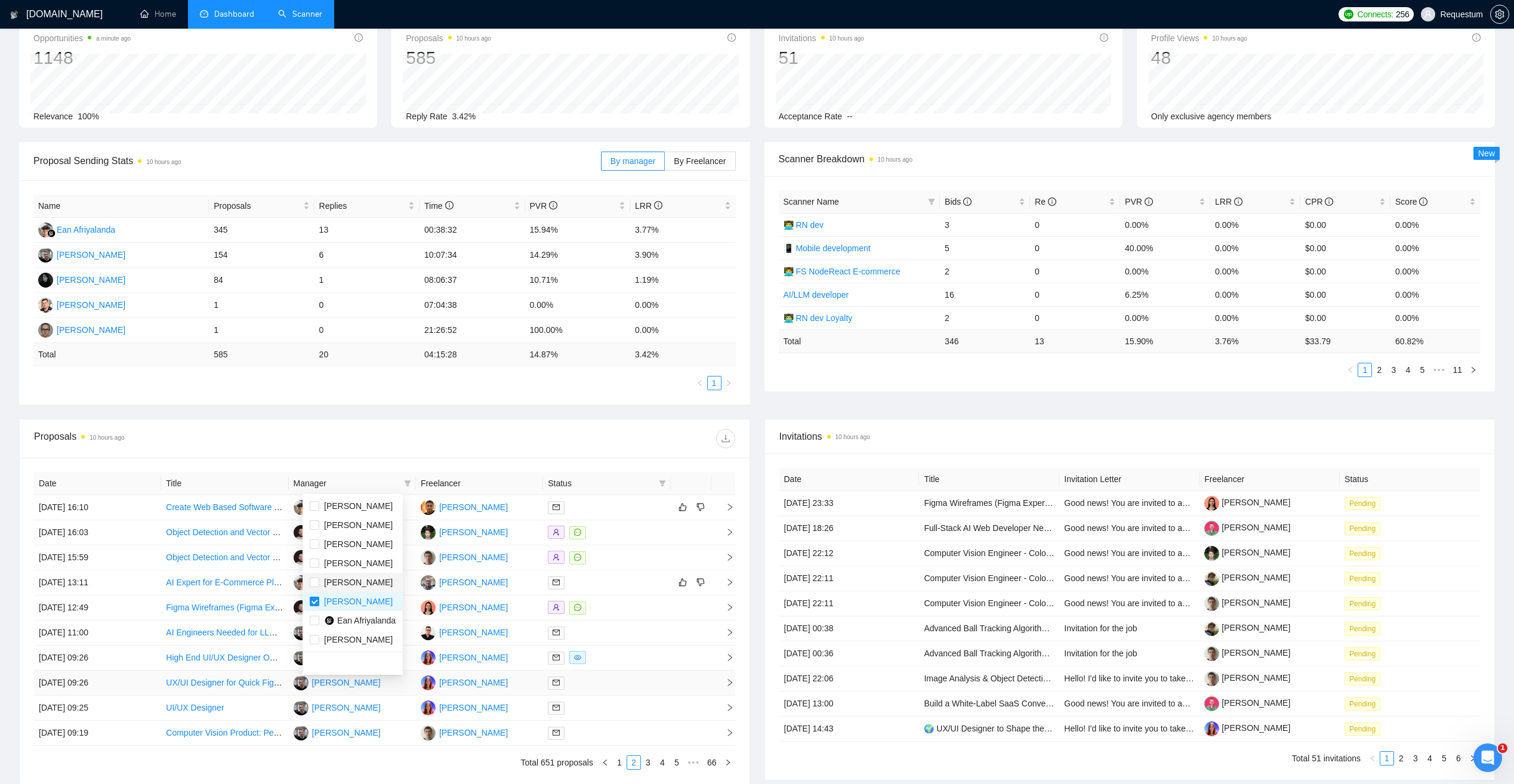
scroll to position [119, 0]
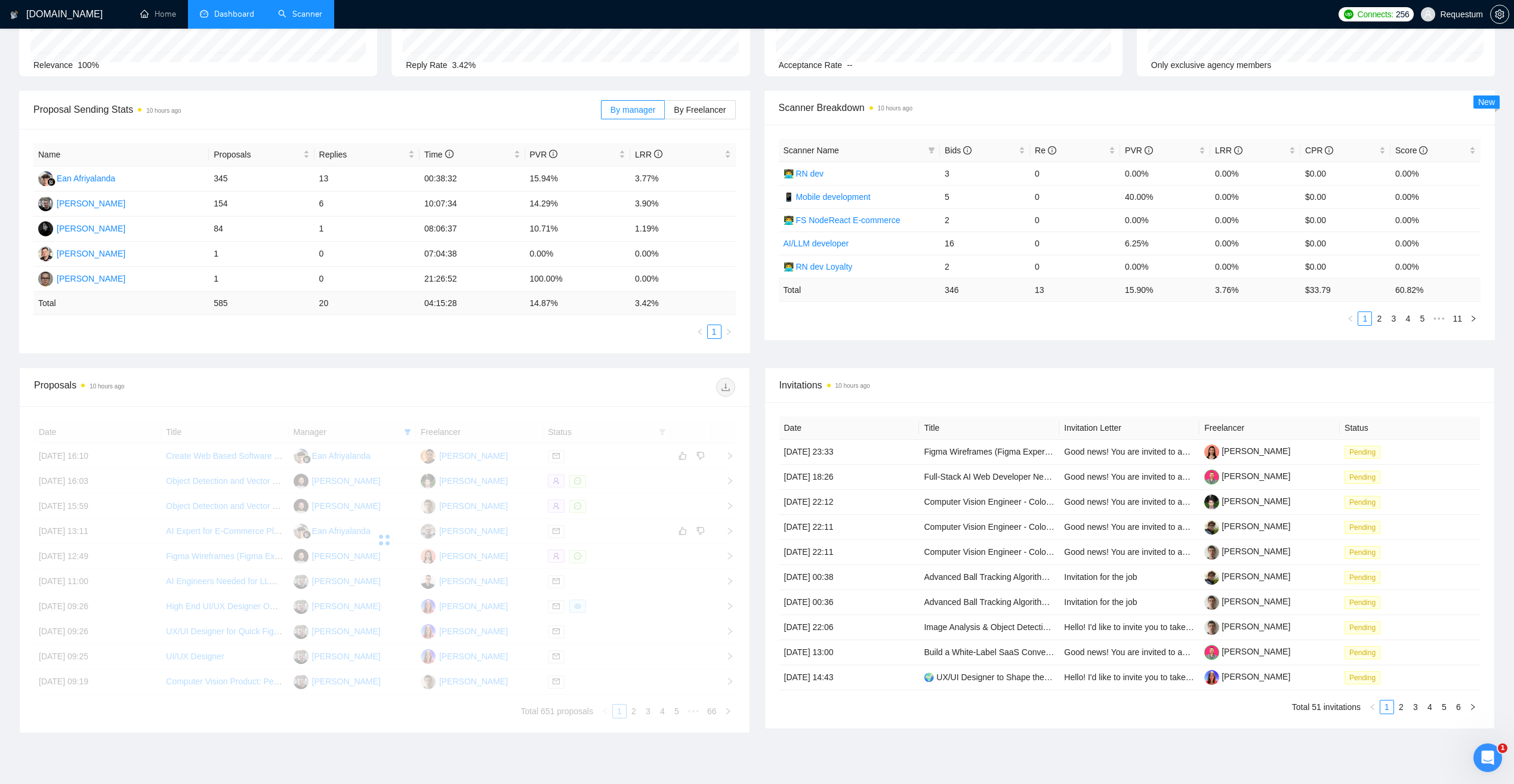
click at [394, 391] on div at bounding box center [559, 387] width 350 height 19
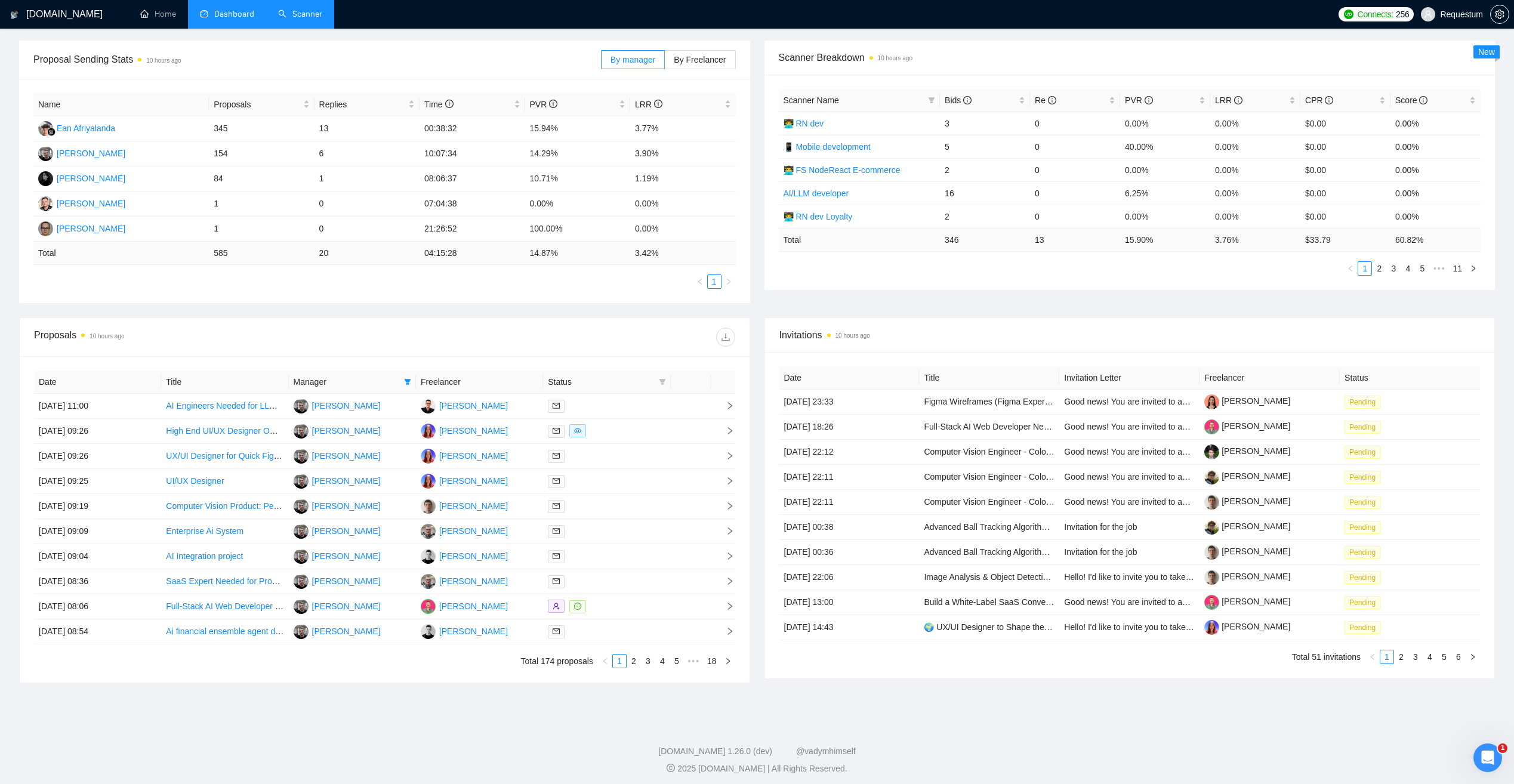
scroll to position [174, 0]
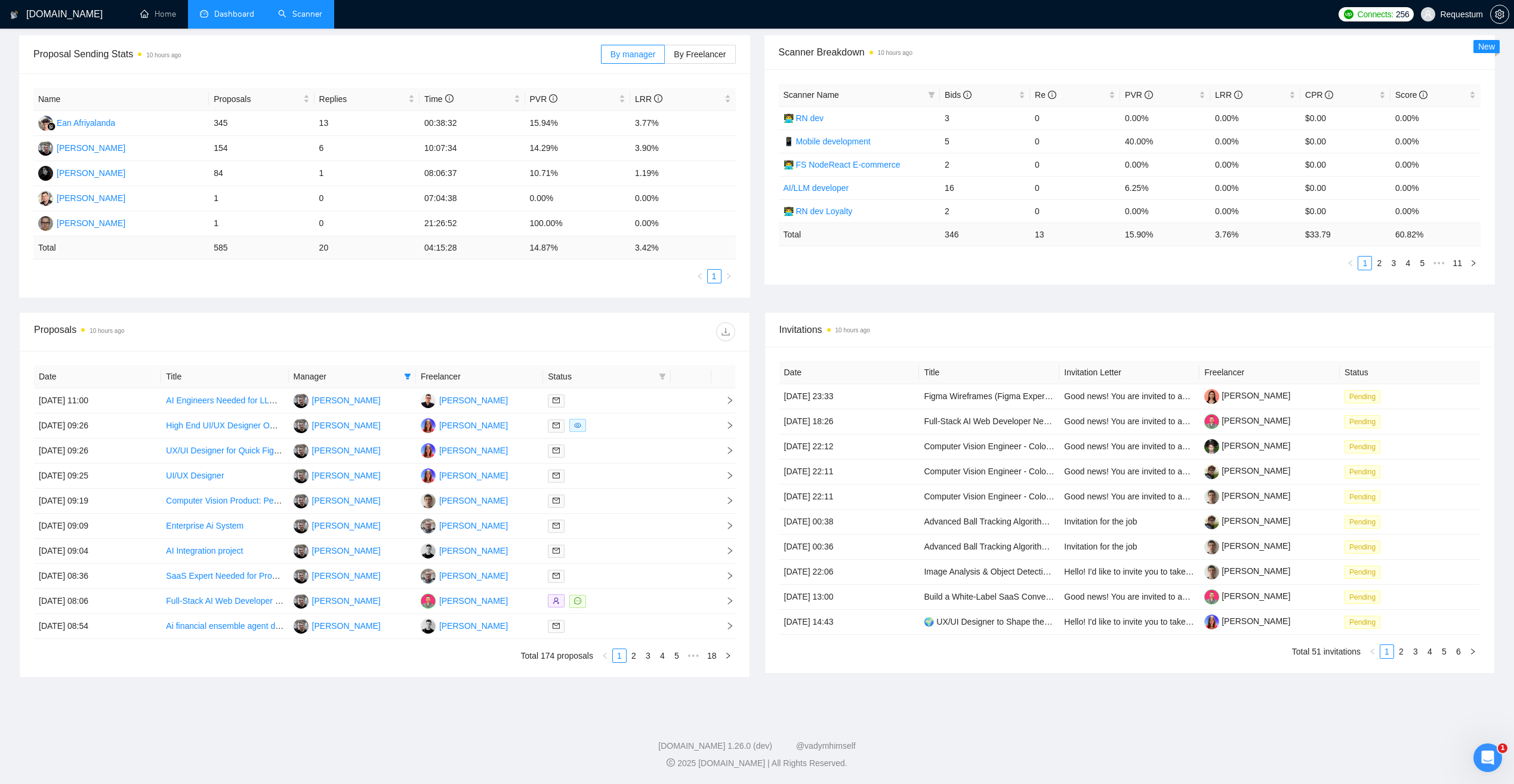
click at [384, 375] on span "Manager" at bounding box center [346, 376] width 106 height 13
click at [376, 376] on span "Manager" at bounding box center [346, 376] width 106 height 13
click at [407, 374] on icon "filter" at bounding box center [407, 376] width 6 height 6
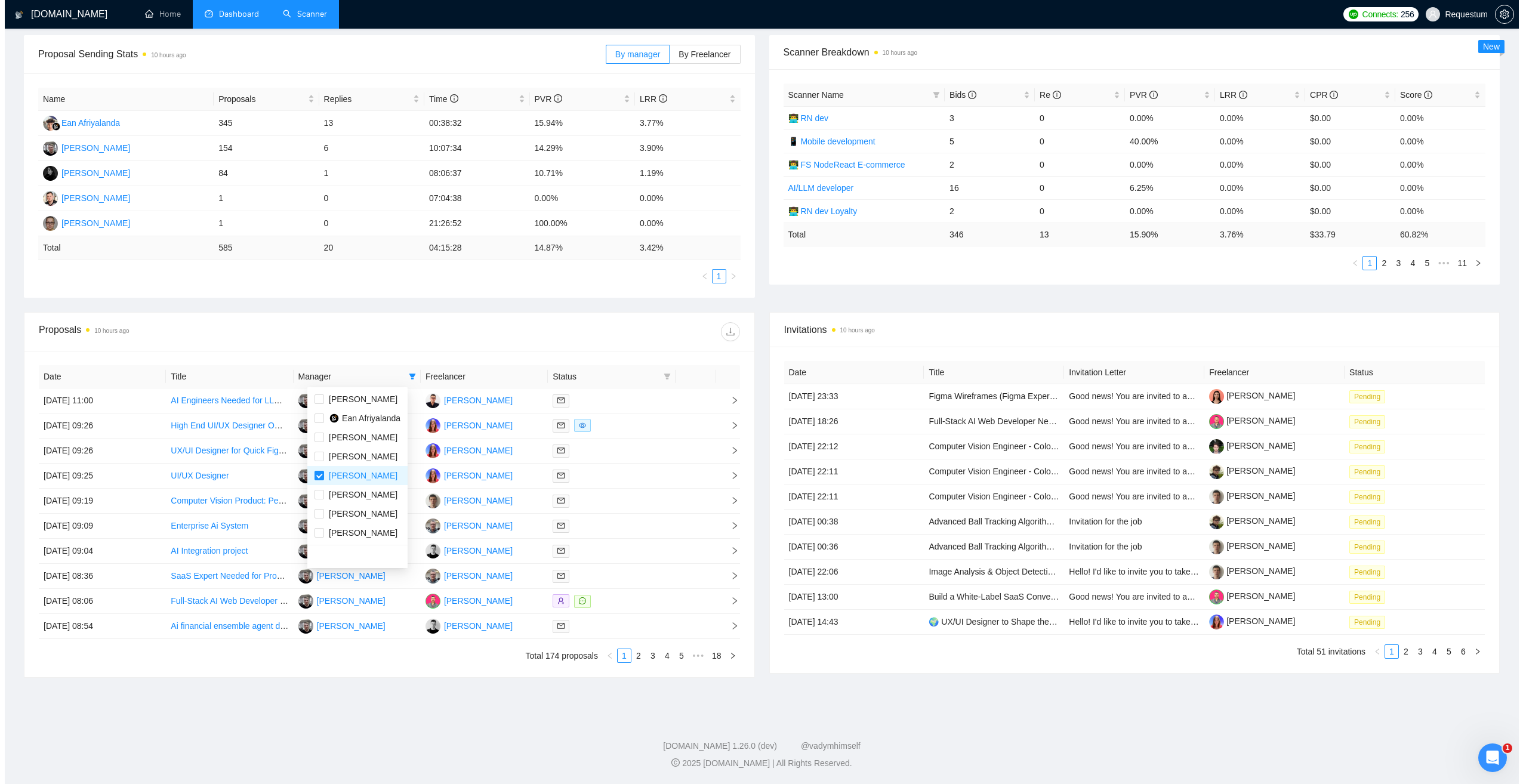
scroll to position [19, 0]
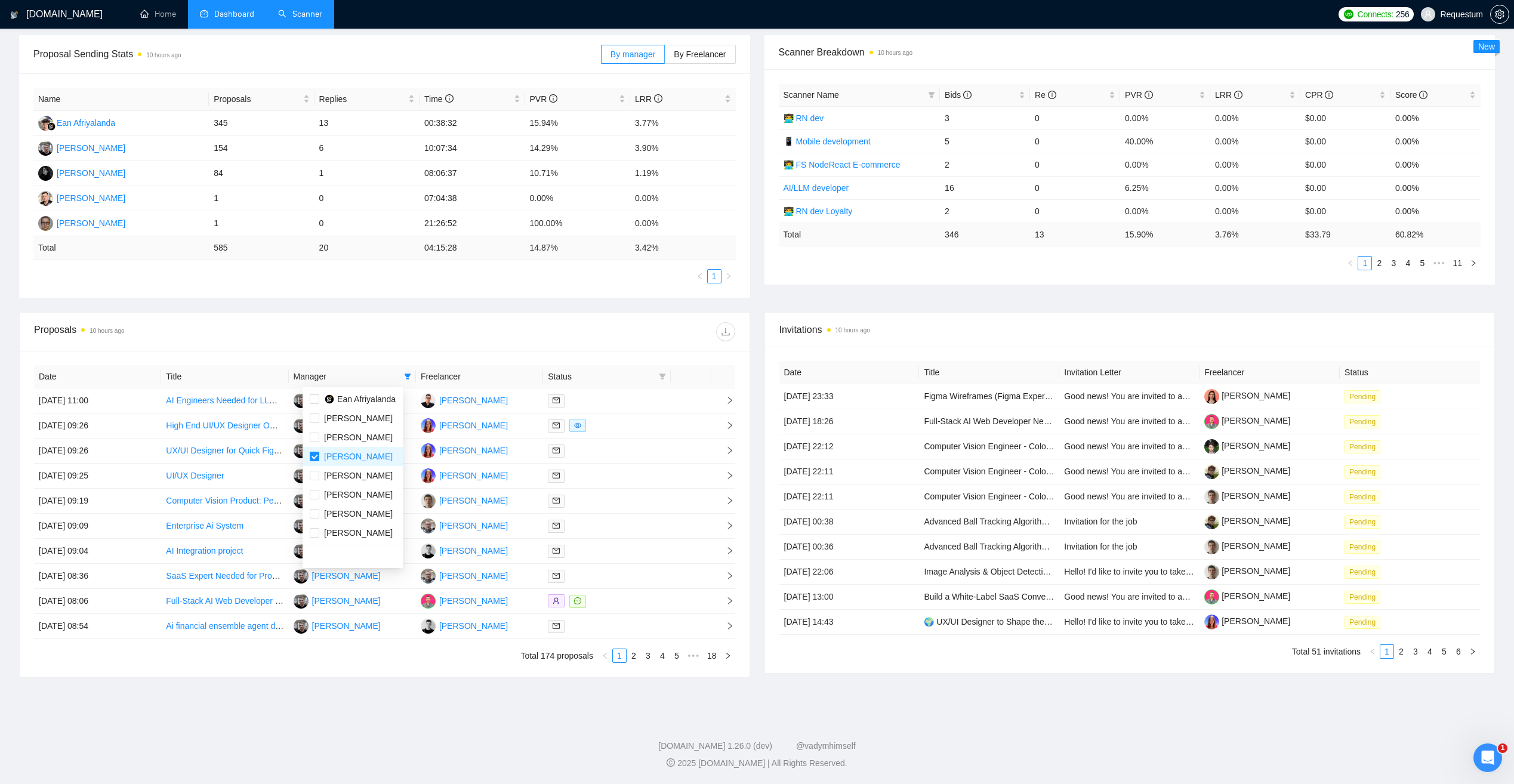
click at [405, 353] on div "Date Title Manager Freelancer Status [DATE] 11:00 AI Engineers Needed for LLM Q…" at bounding box center [384, 514] width 730 height 327
click at [598, 309] on div "Proposal Sending Stats 10 hours ago By manager By Freelancer Name Proposals Rep…" at bounding box center [757, 174] width 1490 height 277
click at [616, 604] on div at bounding box center [607, 601] width 118 height 14
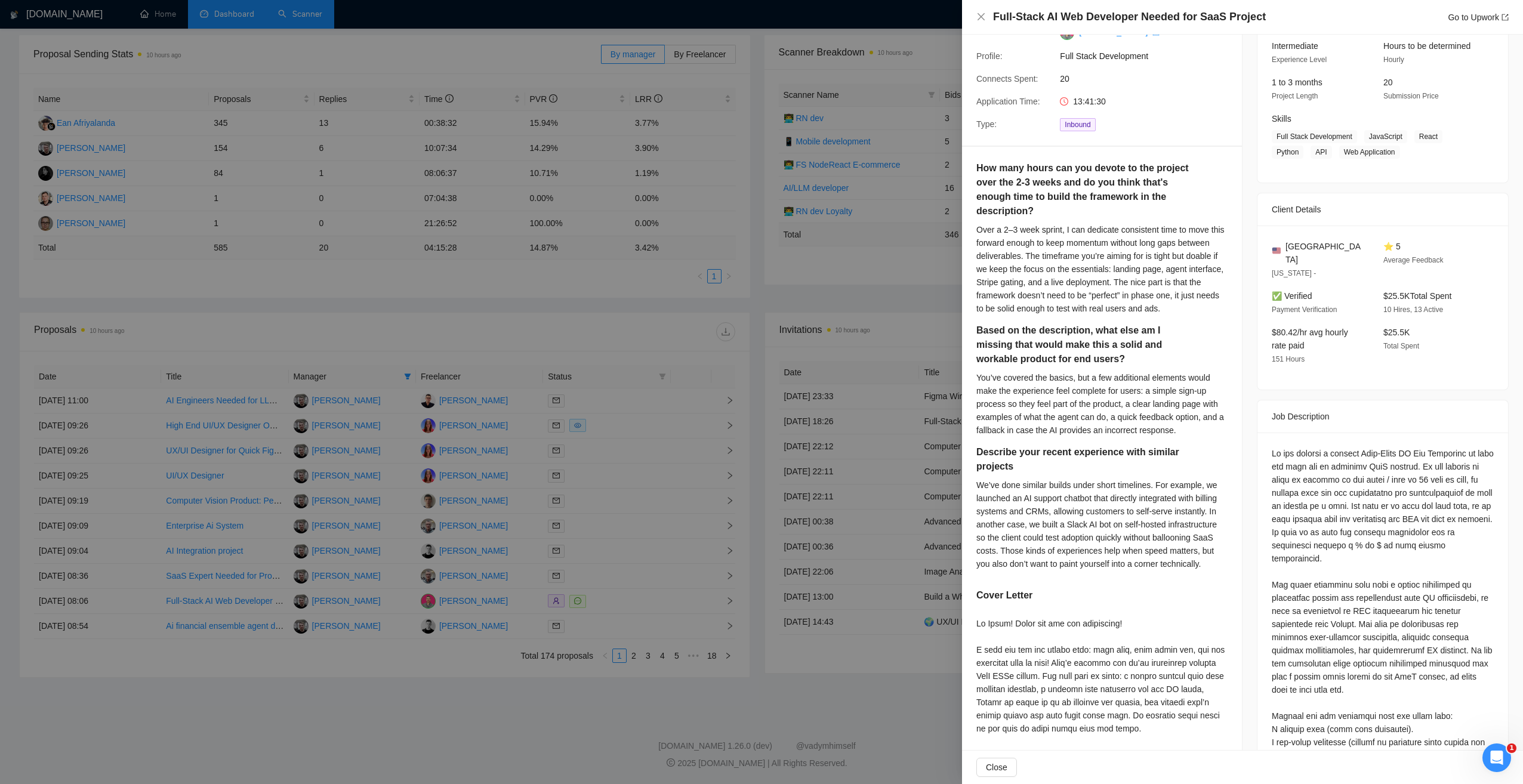
scroll to position [179, 0]
